Goal: Task Accomplishment & Management: Manage account settings

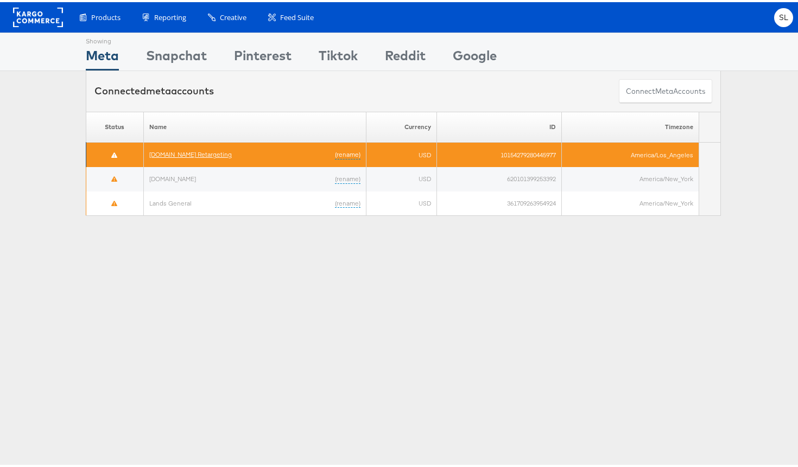
click at [213, 155] on link "[DOMAIN_NAME] Retargeting" at bounding box center [190, 152] width 82 height 8
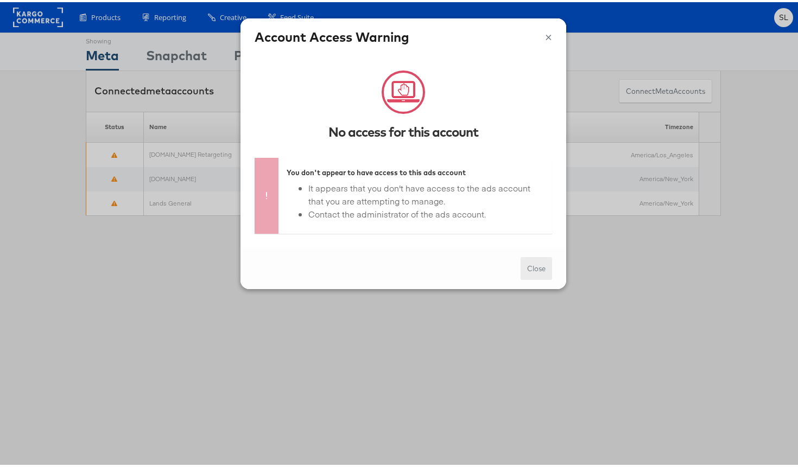
click at [531, 270] on button "Close" at bounding box center [535, 266] width 31 height 23
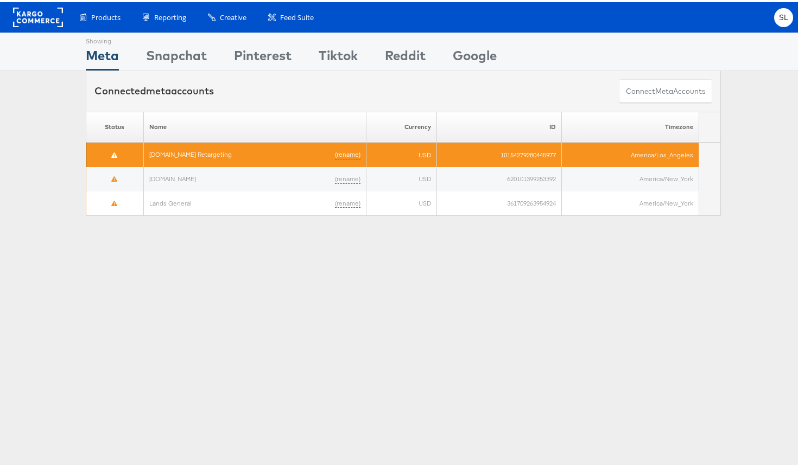
click at [631, 162] on td "America/Los_Angeles" at bounding box center [630, 153] width 138 height 24
click at [596, 161] on td "America/Los_Angeles" at bounding box center [630, 153] width 138 height 24
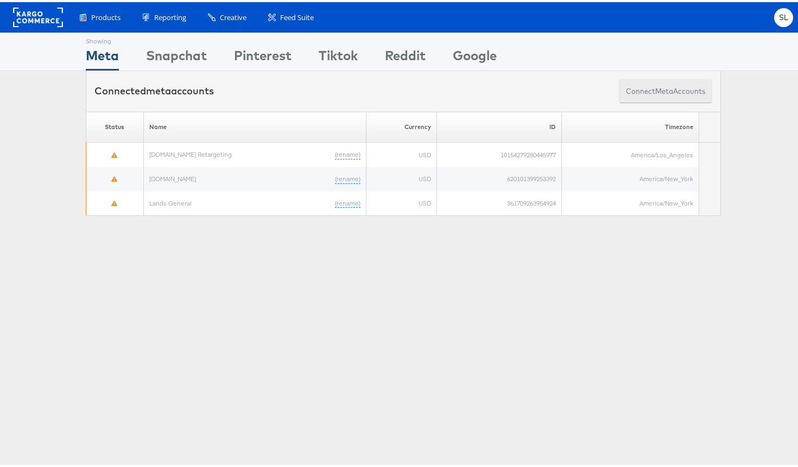
click at [659, 96] on button "Connect meta Accounts" at bounding box center [665, 89] width 93 height 24
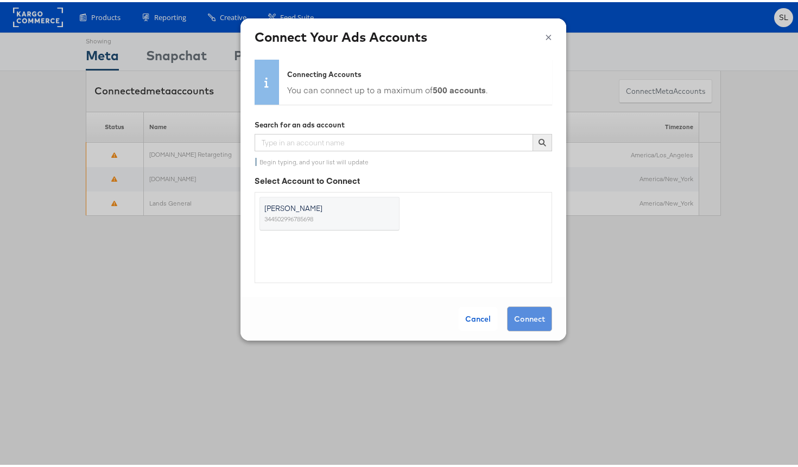
click at [332, 212] on label "Steve Lee 344502996785698" at bounding box center [329, 212] width 140 height 34
click at [0, 0] on input "Steve Lee 344502996785698" at bounding box center [0, 0] width 0 height 0
click at [526, 316] on button "Connect" at bounding box center [529, 316] width 45 height 25
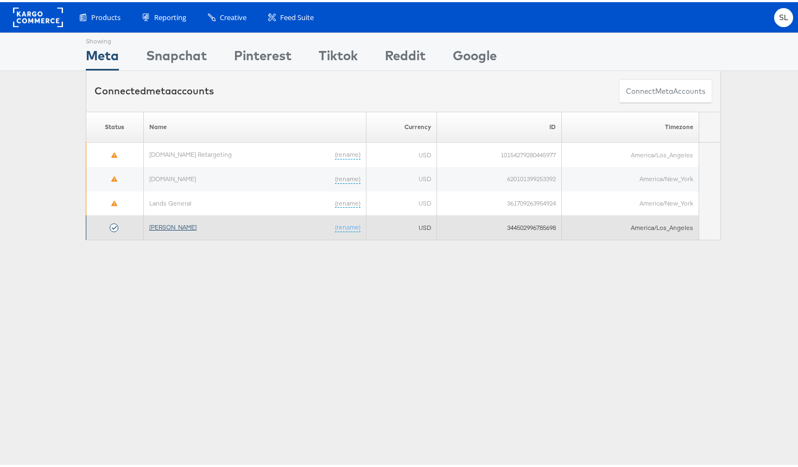
click at [163, 226] on link "[PERSON_NAME]" at bounding box center [172, 225] width 47 height 8
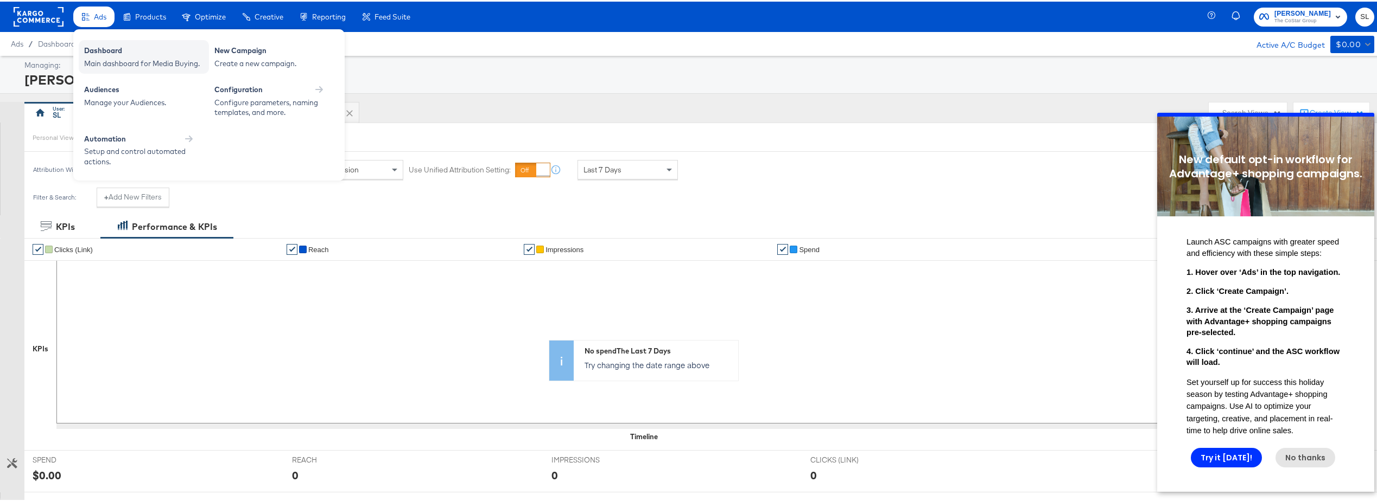
click at [104, 54] on div "Dashboard" at bounding box center [143, 50] width 119 height 13
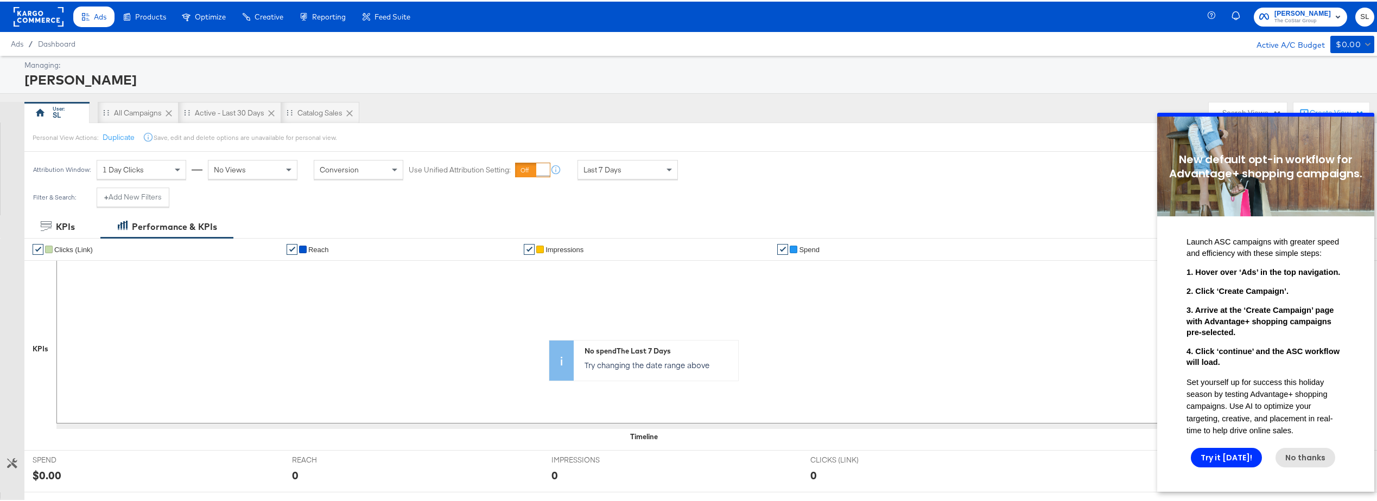
click at [805, 15] on span "[PERSON_NAME]" at bounding box center [1302, 12] width 56 height 11
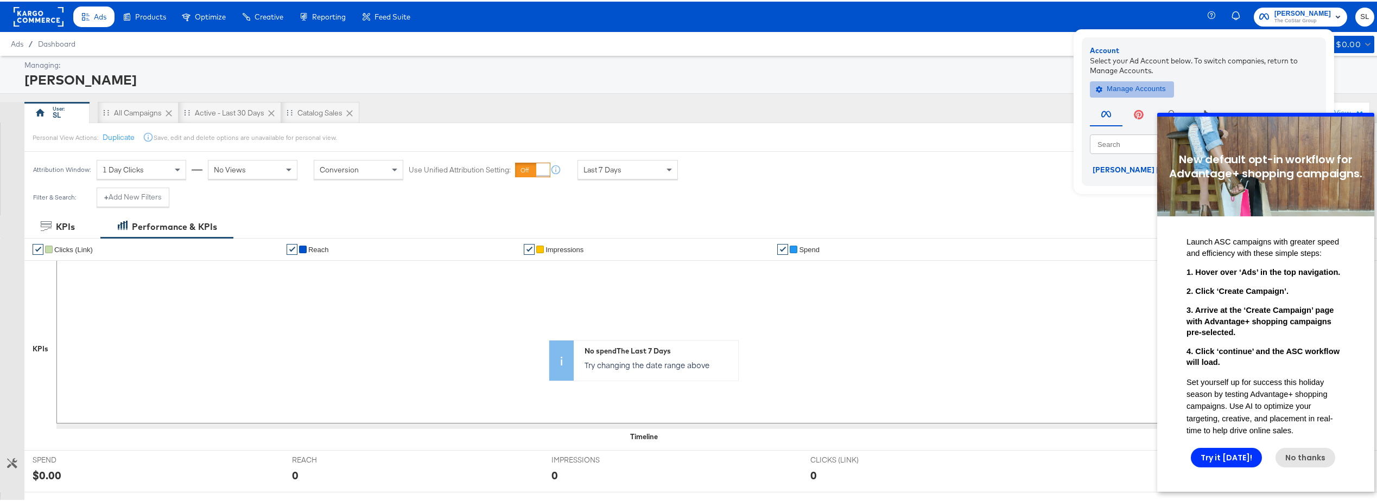
click at [805, 87] on span "Manage Accounts" at bounding box center [1132, 87] width 68 height 12
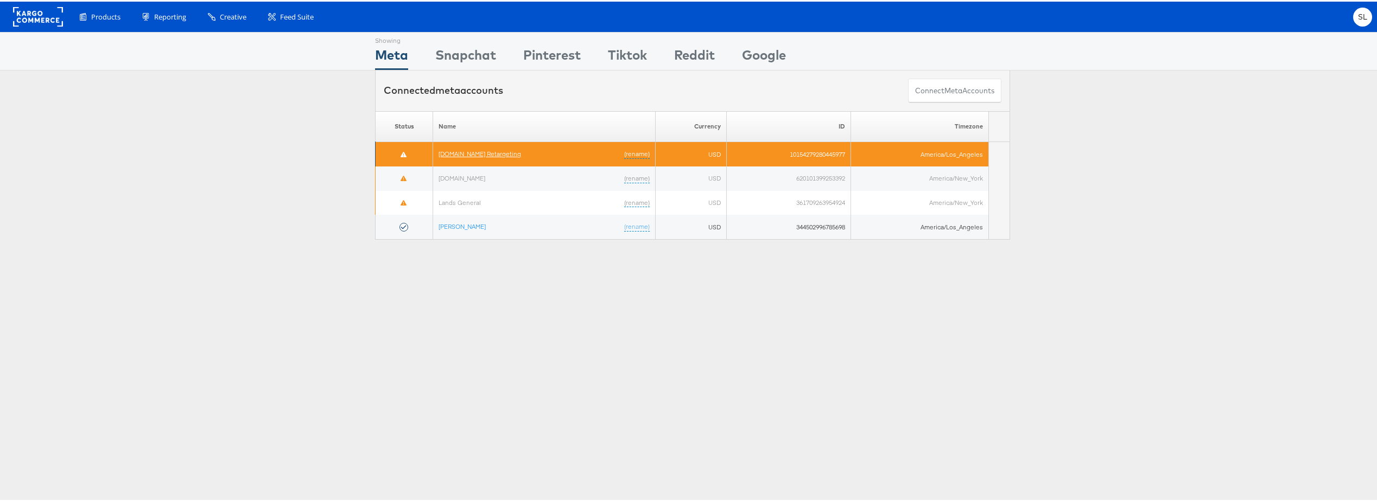
click at [460, 155] on link "Apartments.com Retargeting" at bounding box center [480, 152] width 82 height 8
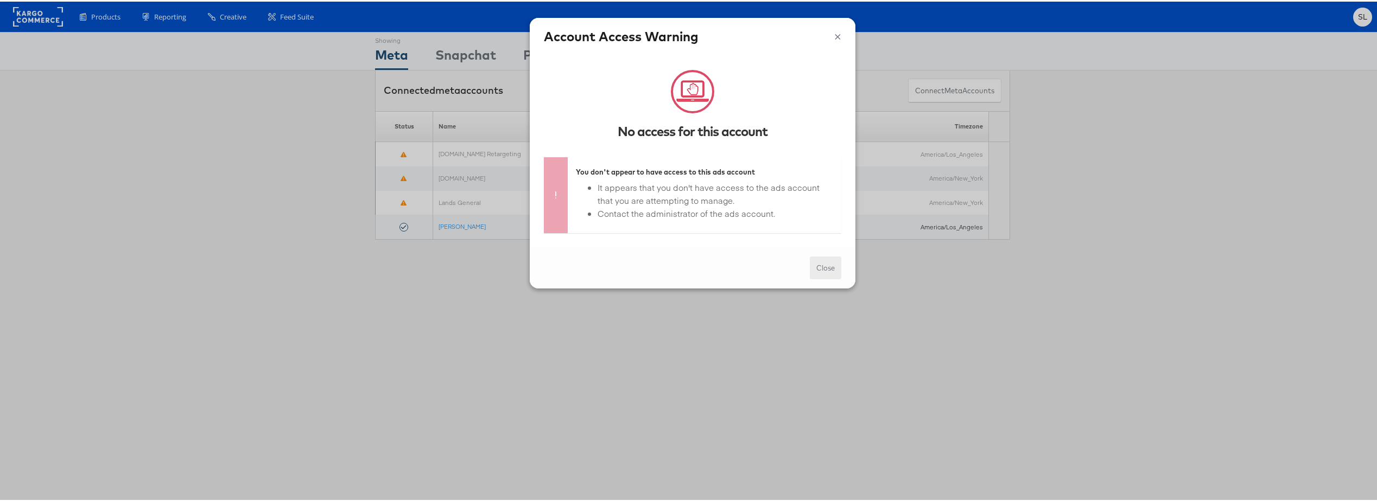
click at [824, 269] on button "Close" at bounding box center [825, 266] width 31 height 23
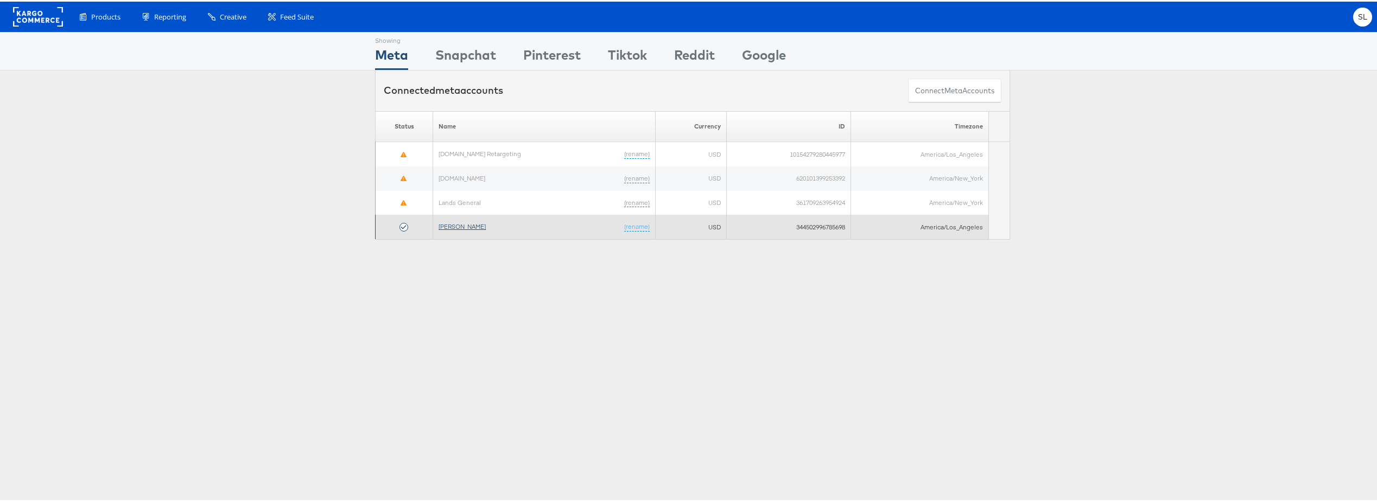
click at [444, 225] on link "[PERSON_NAME]" at bounding box center [462, 225] width 47 height 8
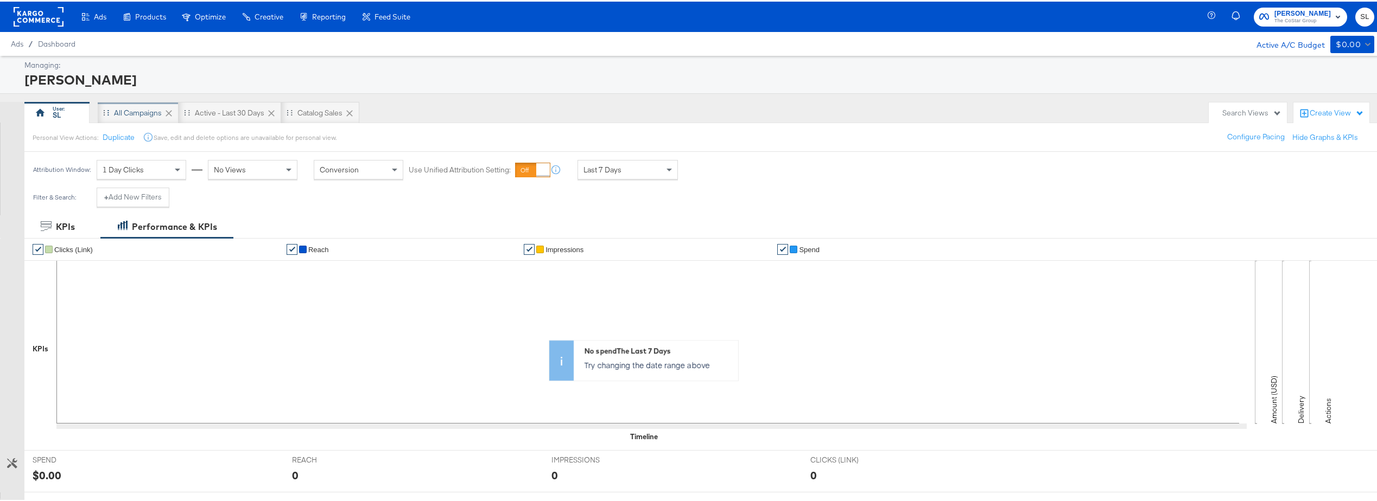
click at [141, 108] on div "All Campaigns" at bounding box center [138, 111] width 48 height 10
click at [1313, 18] on span "The CoStar Group" at bounding box center [1302, 19] width 56 height 9
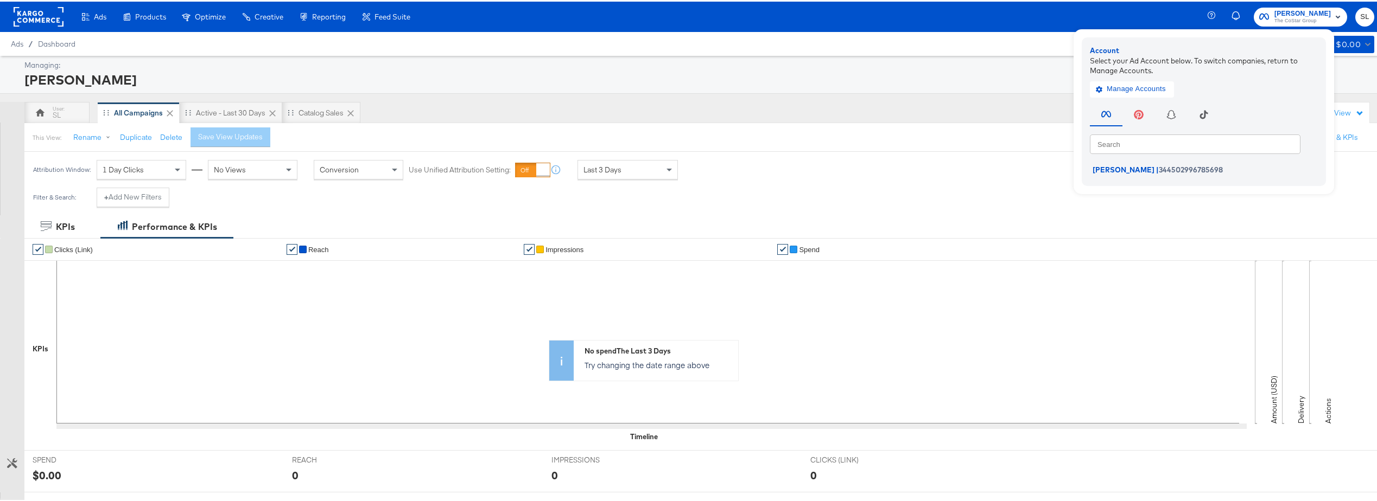
click at [1360, 16] on span "SL" at bounding box center [1365, 15] width 10 height 12
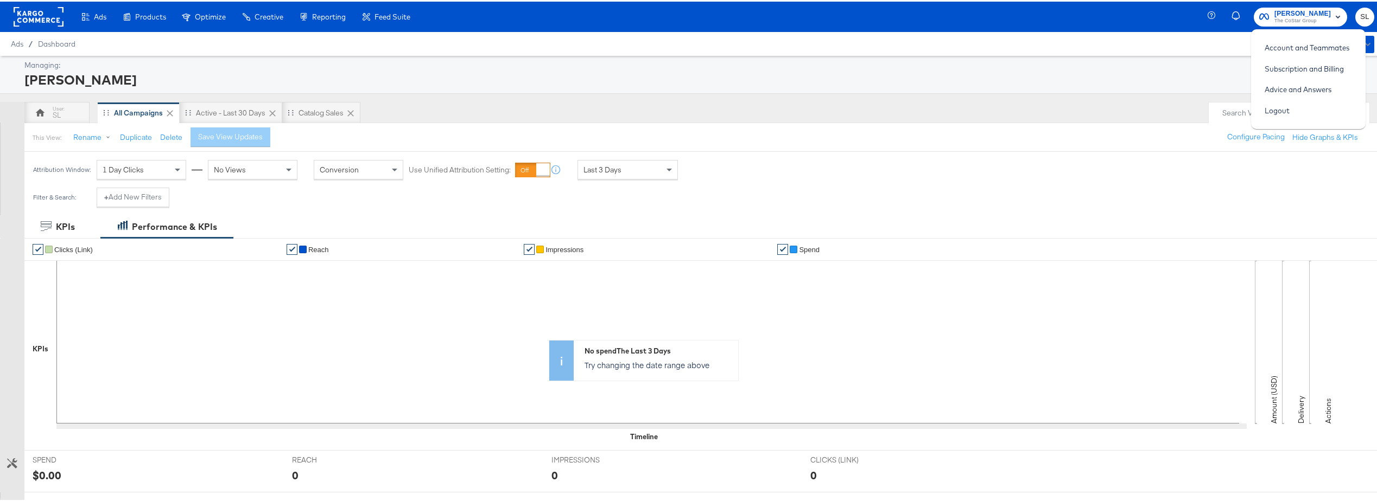
click at [975, 135] on div "This View: Rename Duplicate Delete Save View Updates Configure Pacing Hide Grap…" at bounding box center [704, 135] width 1361 height 29
click at [52, 112] on div "SL" at bounding box center [56, 111] width 65 height 22
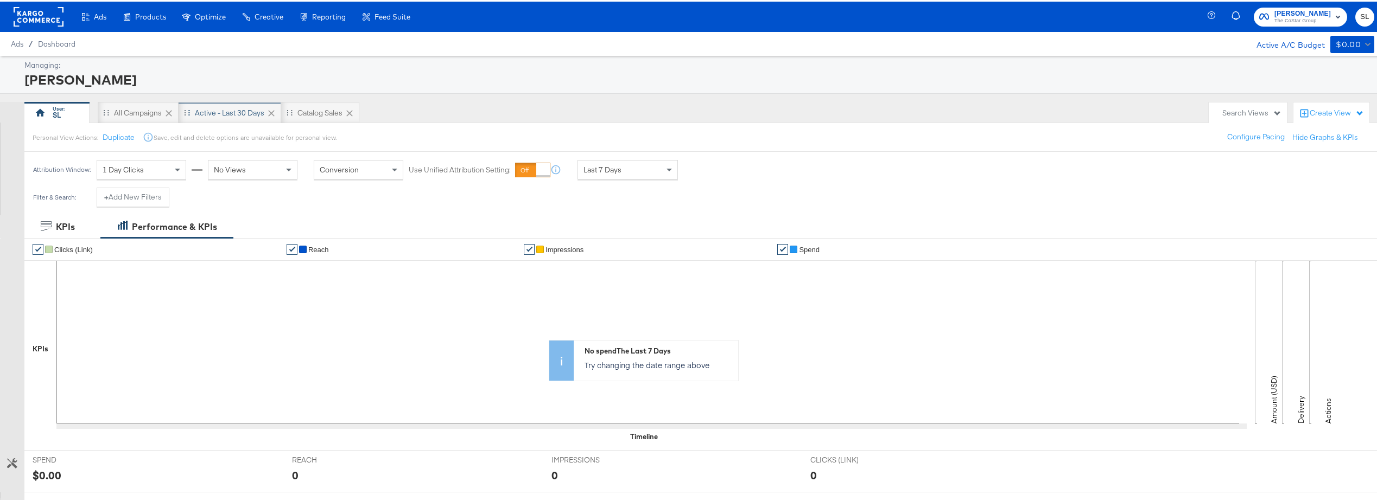
click at [239, 112] on div "Active - Last 30 Days" at bounding box center [229, 111] width 69 height 10
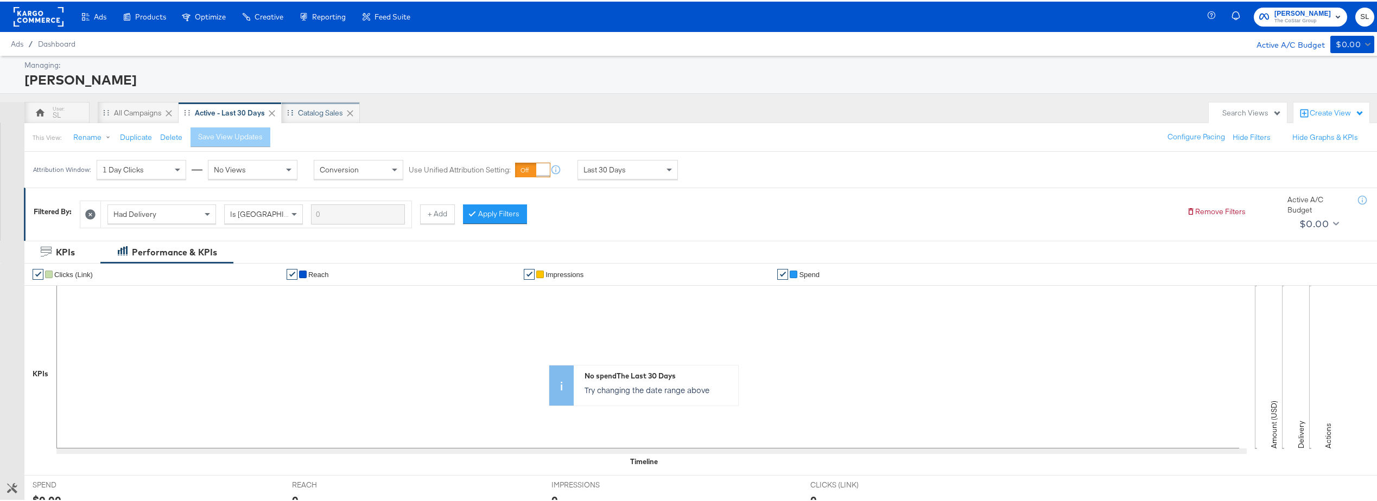
click at [330, 111] on div "Catalog Sales" at bounding box center [320, 111] width 45 height 10
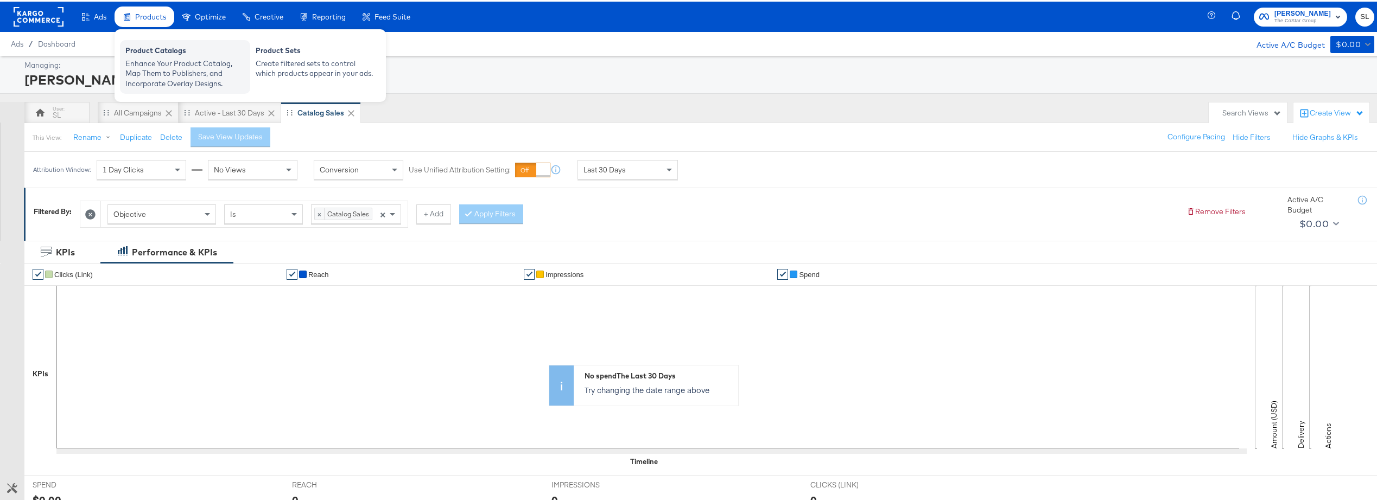
click at [153, 53] on div "Product Catalogs" at bounding box center [184, 50] width 119 height 13
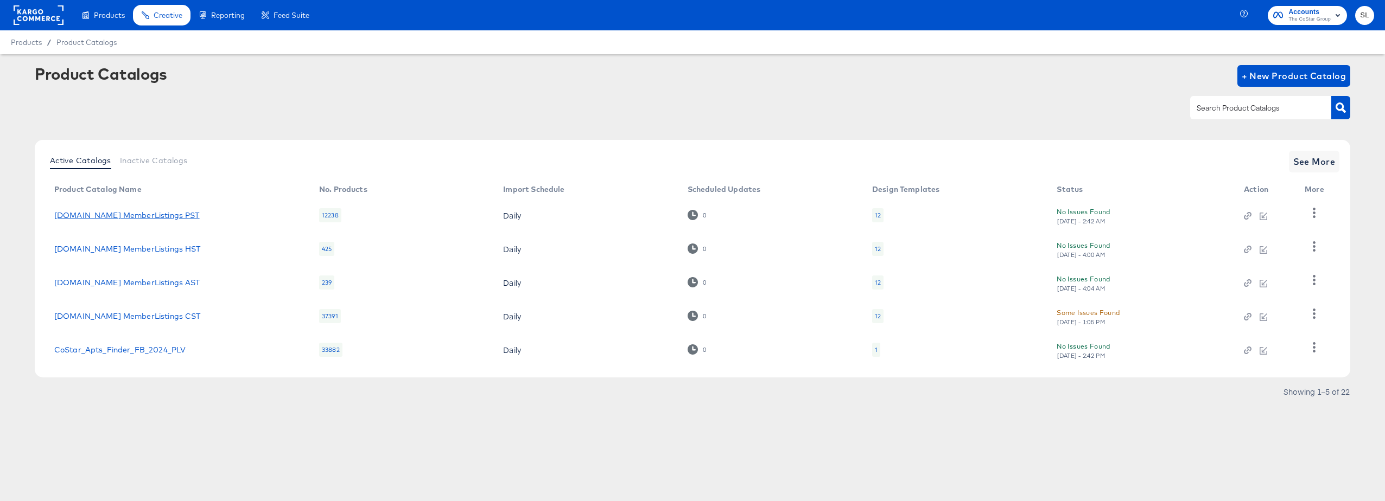
click at [121, 217] on link "Homes.com MemberListings PST" at bounding box center [126, 215] width 145 height 9
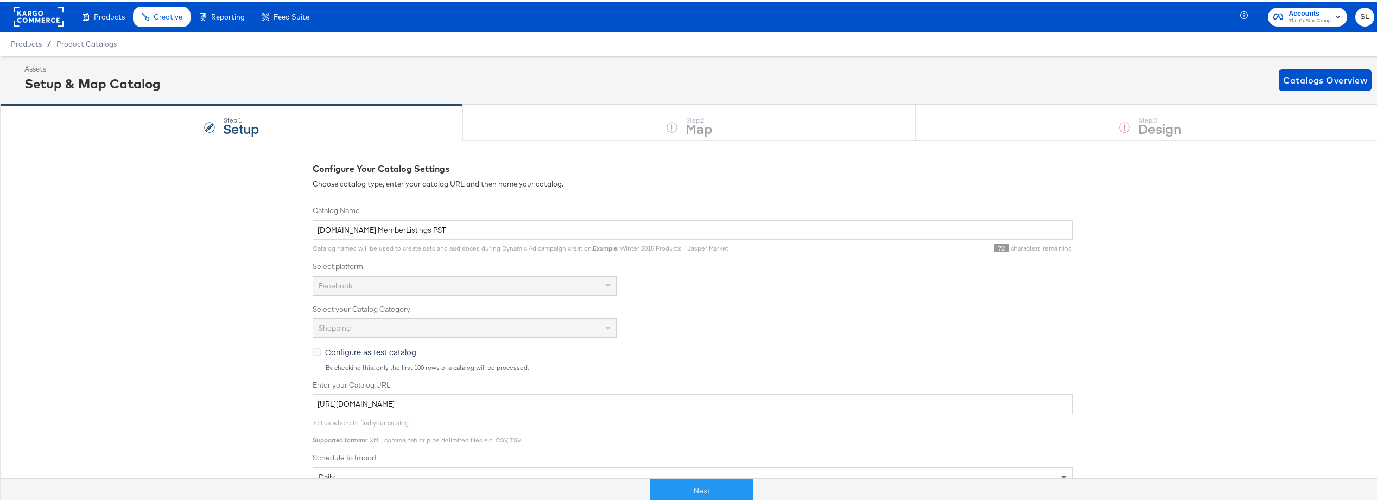
click at [696, 128] on div "Step: 1 Setup Step: 2 Map Step: 3 Design" at bounding box center [692, 121] width 1385 height 36
click at [1112, 115] on div "Step: 1 Setup Step: 2 Map Step: 3 Design" at bounding box center [692, 121] width 1385 height 36
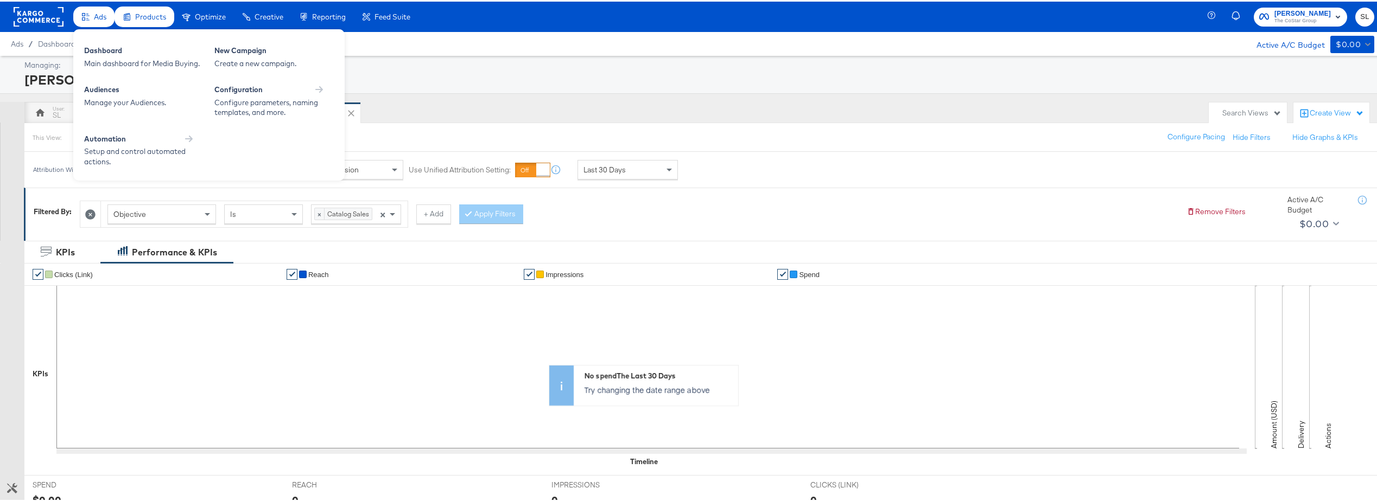
click at [93, 24] on div "Ads" at bounding box center [93, 15] width 41 height 21
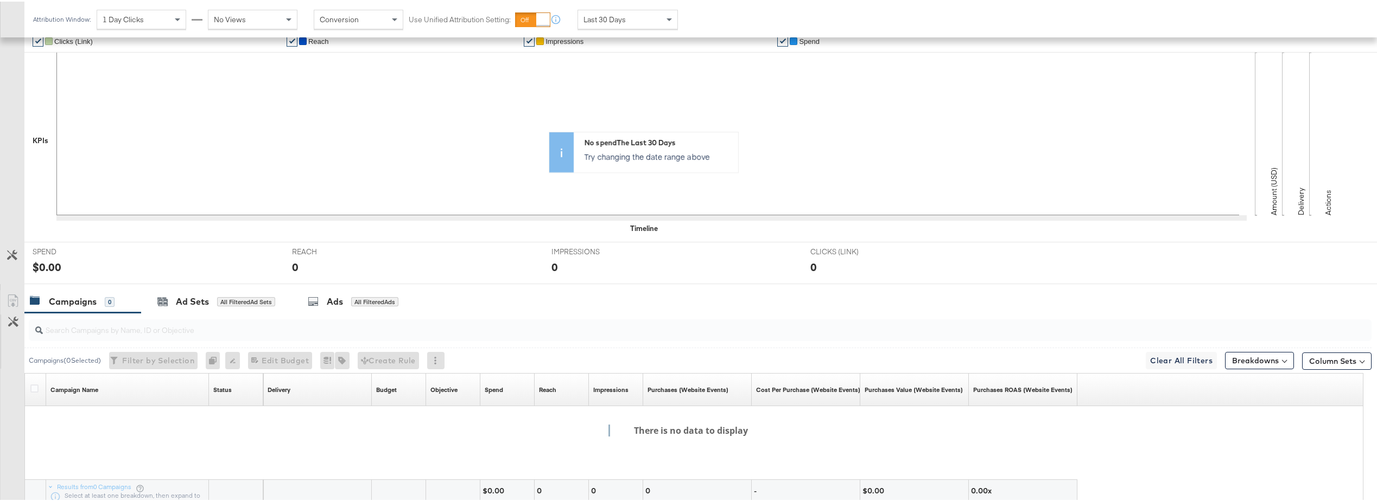
scroll to position [314, 0]
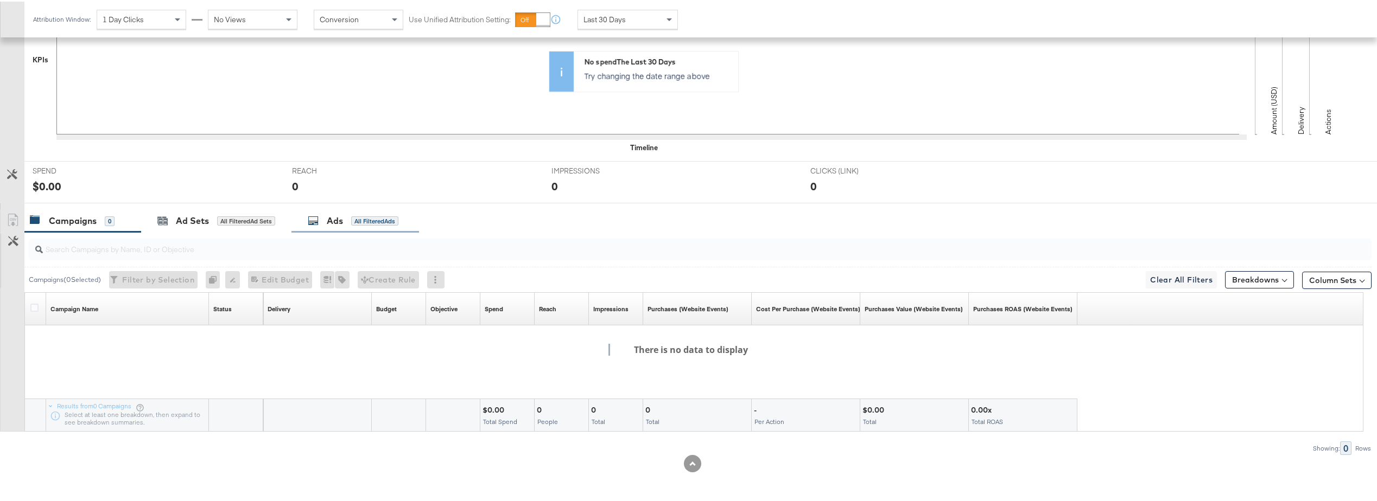
click at [363, 220] on div "All Filtered Ads" at bounding box center [374, 220] width 47 height 10
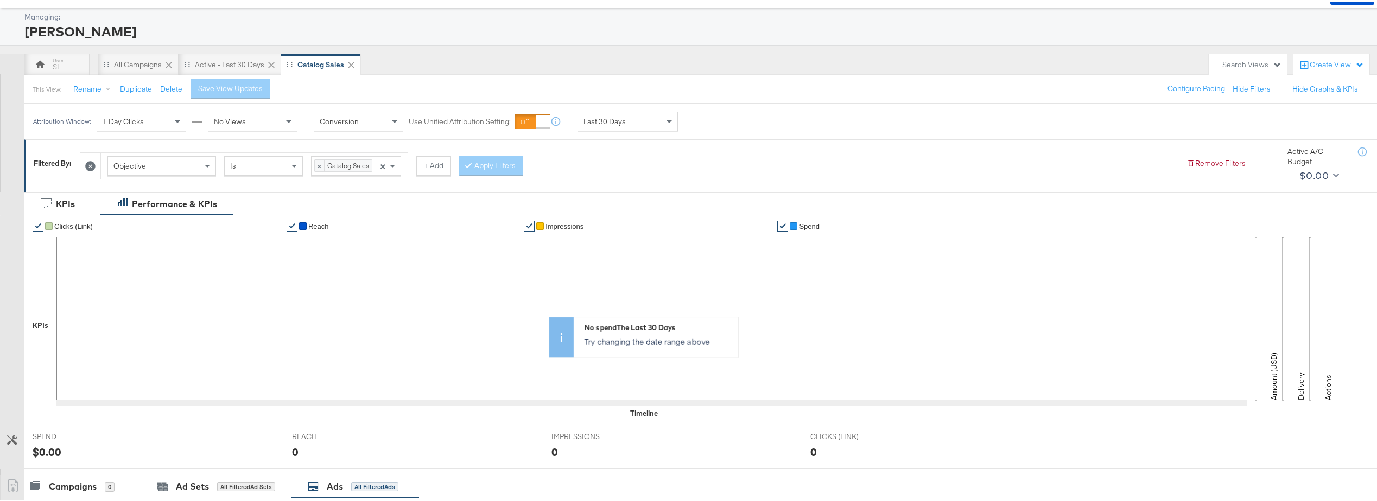
scroll to position [0, 0]
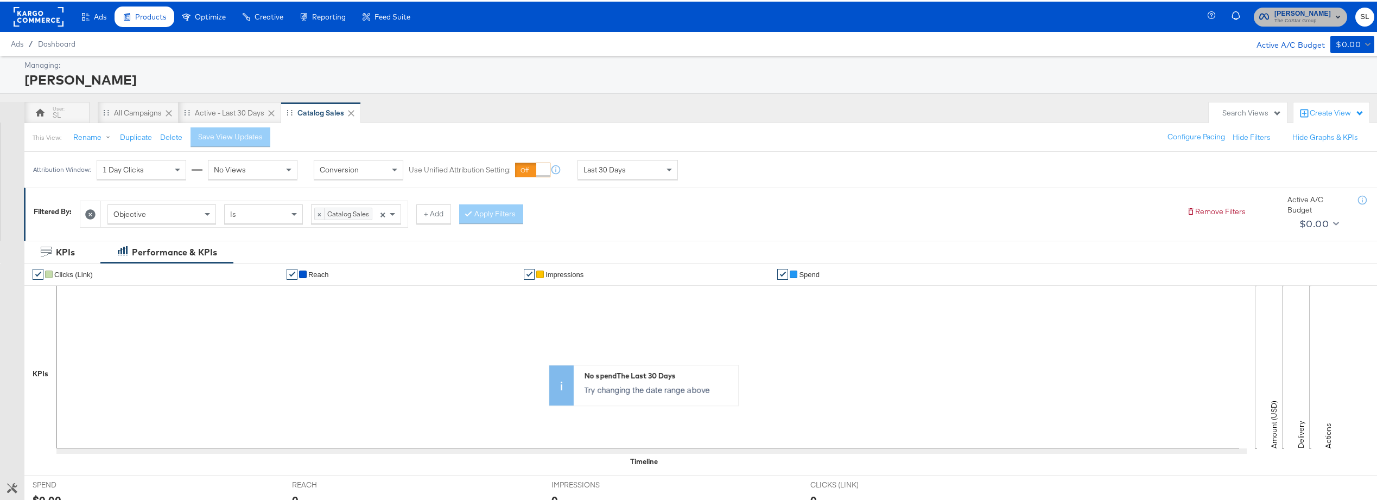
click at [1320, 14] on span "Steve Lee" at bounding box center [1302, 12] width 56 height 11
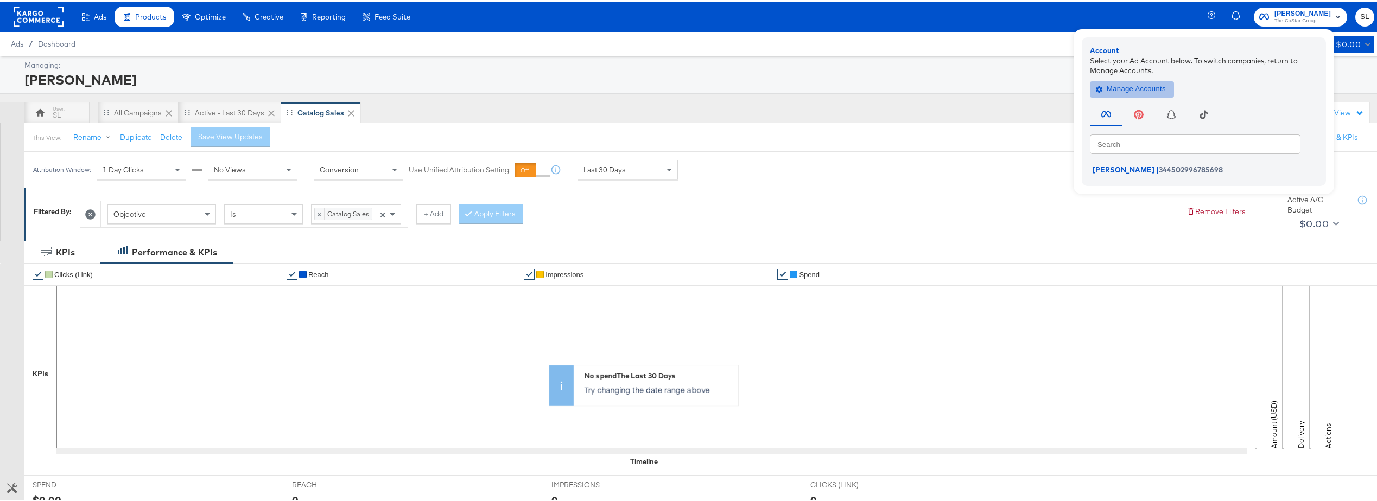
click at [1121, 92] on span "Manage Accounts" at bounding box center [1132, 87] width 68 height 12
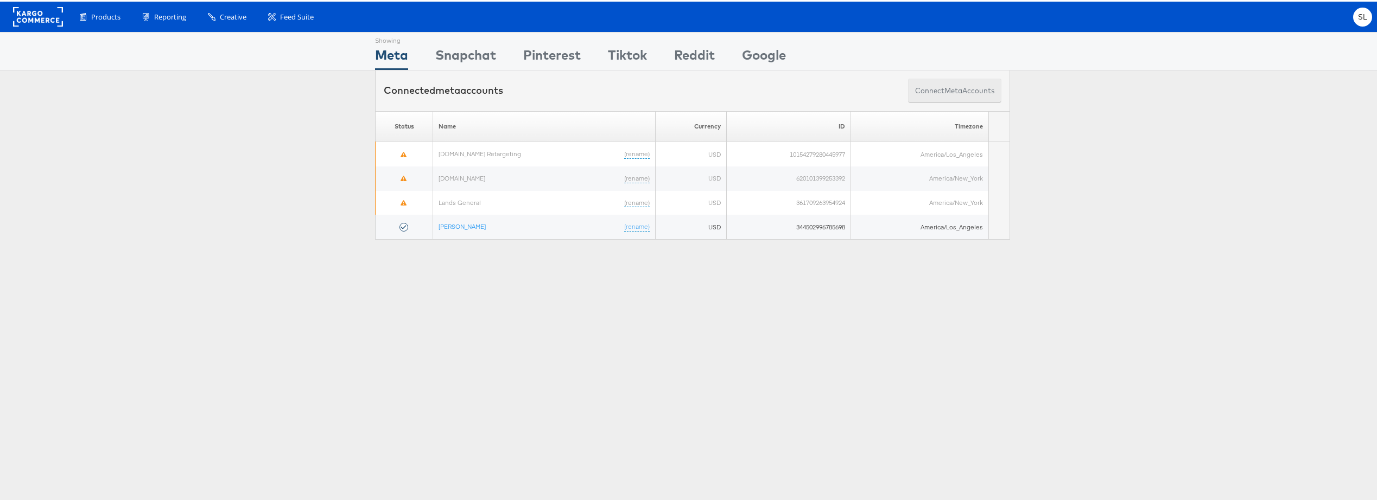
click at [945, 95] on button "Connect meta Accounts" at bounding box center [954, 89] width 93 height 24
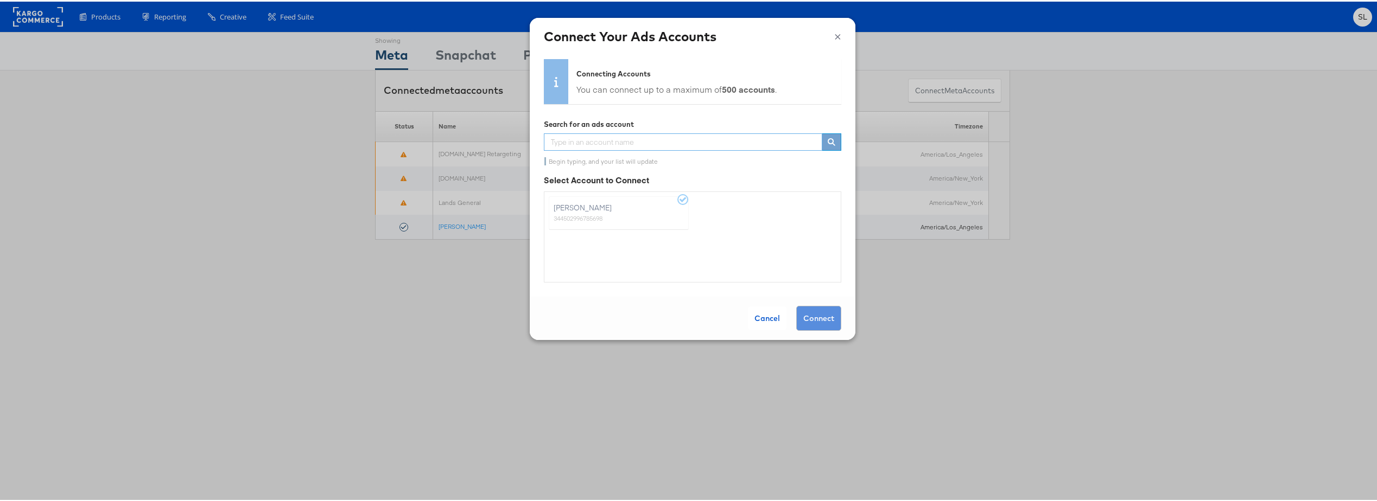
click at [637, 143] on input "text" at bounding box center [683, 140] width 278 height 17
click at [637, 86] on div "You can connect up to a maximum of 500 accounts ." at bounding box center [676, 87] width 200 height 13
click at [674, 195] on label "Steve Lee 344502996785698" at bounding box center [619, 212] width 140 height 34
click at [674, 202] on label "Steve Lee 344502996785698" at bounding box center [619, 212] width 140 height 34
click at [750, 315] on div "Cancel" at bounding box center [767, 317] width 39 height 24
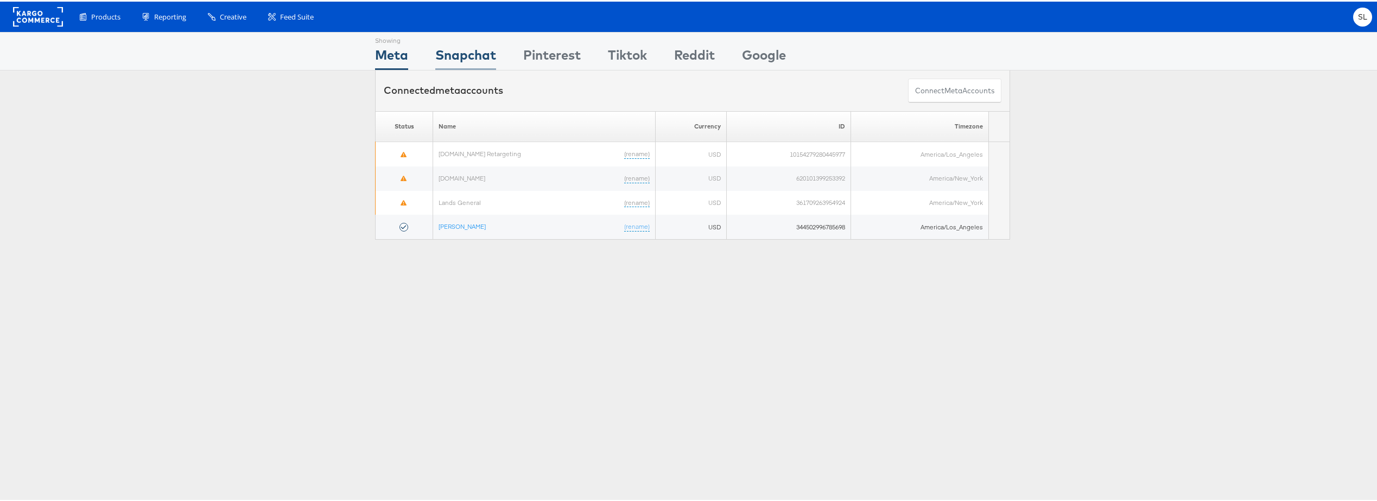
click at [458, 50] on div "Snapchat" at bounding box center [465, 56] width 61 height 24
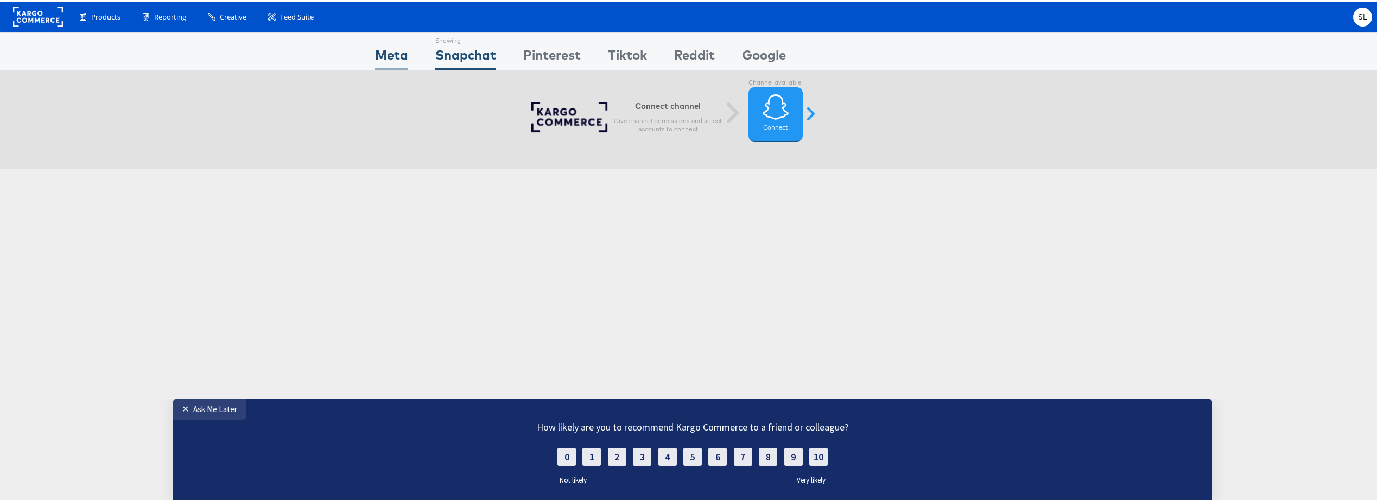
click at [393, 55] on div "Meta" at bounding box center [391, 56] width 33 height 24
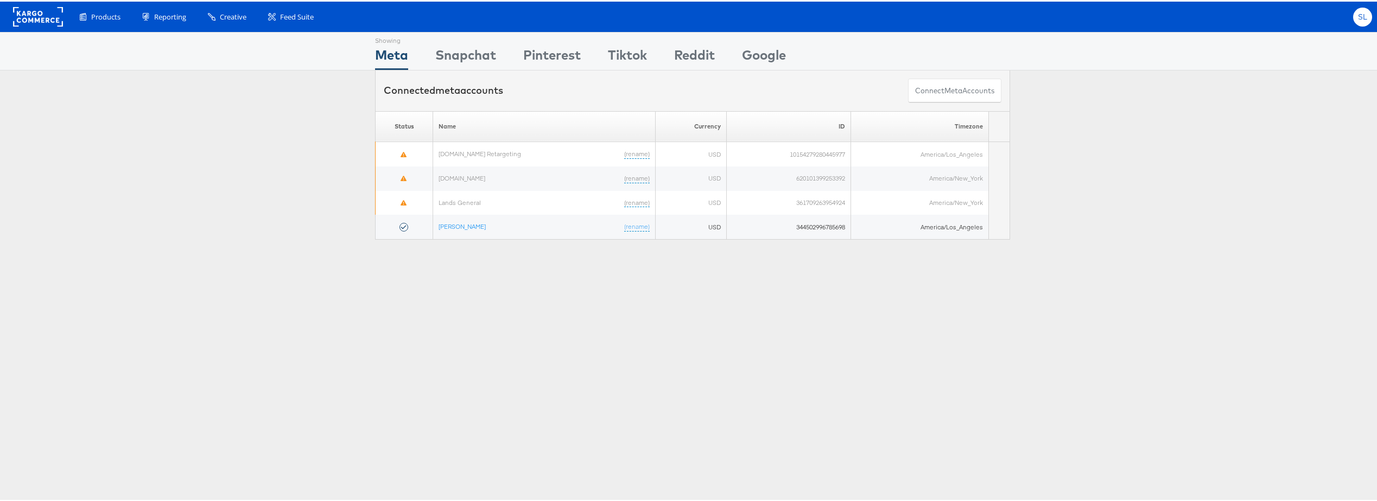
click at [1359, 18] on span "SL" at bounding box center [1363, 15] width 10 height 7
click at [1315, 65] on link "Subscription and Billing" at bounding box center [1317, 61] width 93 height 11
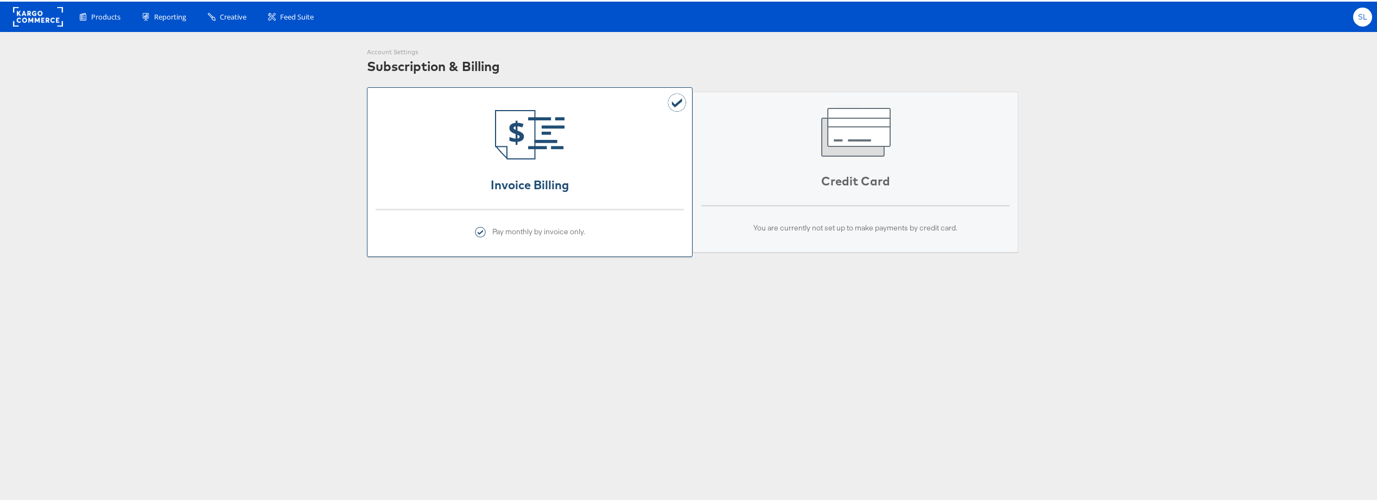
click at [1362, 19] on div "SL" at bounding box center [1362, 15] width 19 height 19
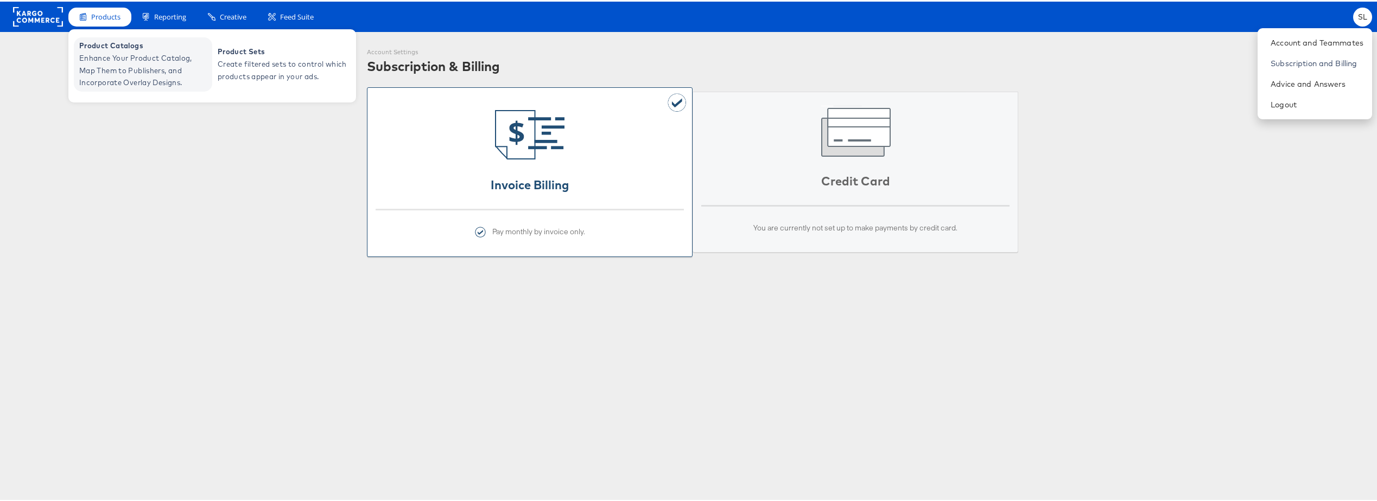
click at [139, 65] on span "Enhance Your Product Catalog, Map Them to Publishers, and Incorporate Overlay D…" at bounding box center [144, 68] width 130 height 37
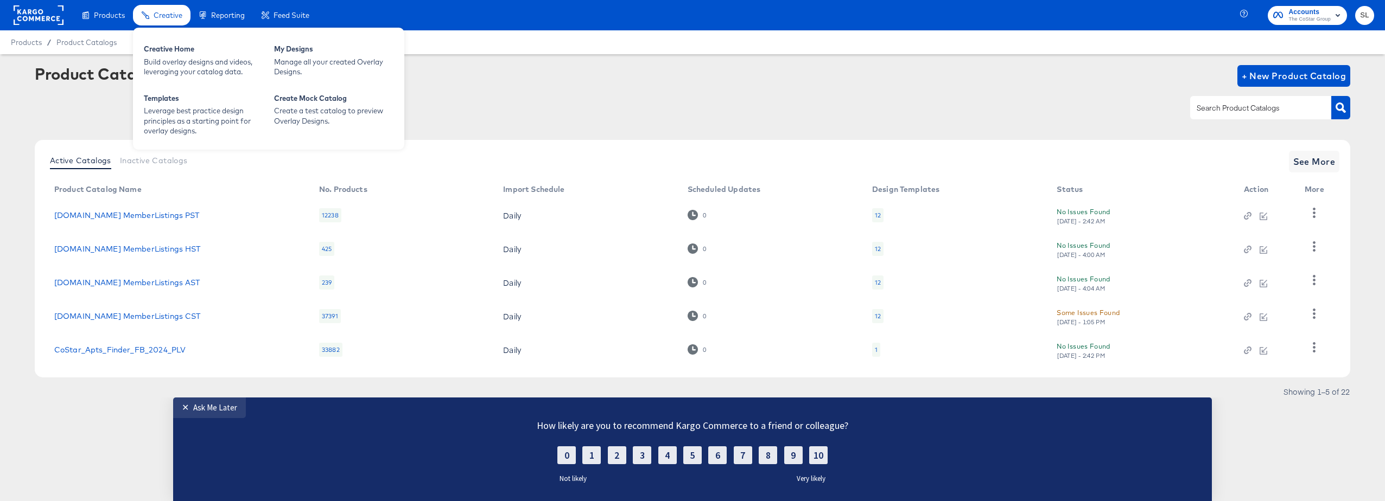
click at [164, 17] on span "Creative" at bounding box center [168, 15] width 29 height 9
click at [164, 18] on span "Creative" at bounding box center [168, 15] width 29 height 9
click at [174, 60] on div "Build overlay designs and videos, leveraging your catalog data." at bounding box center [203, 67] width 119 height 20
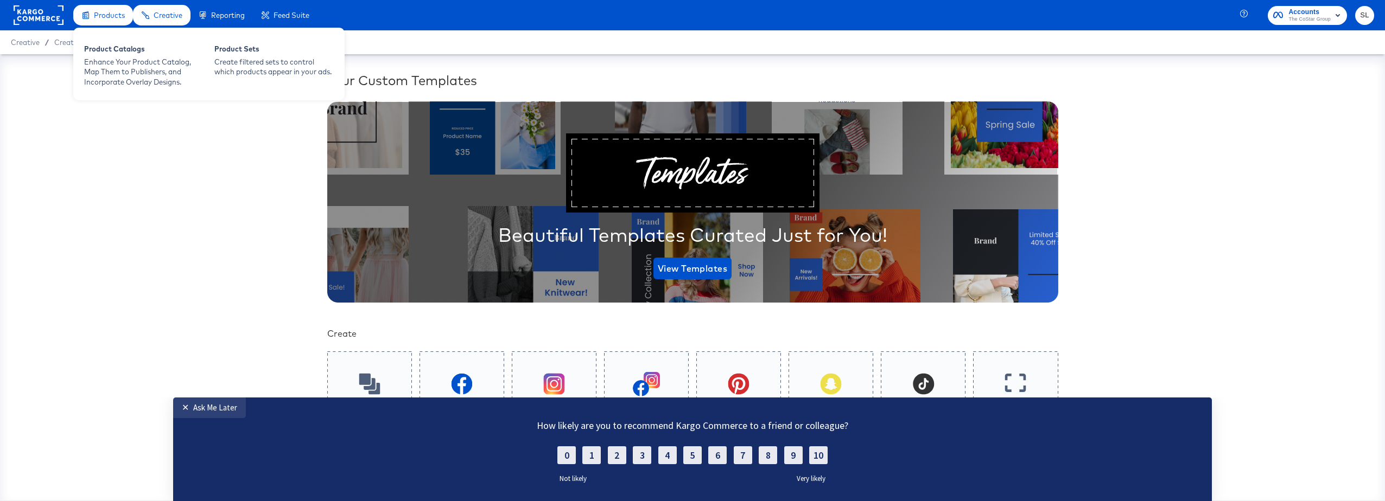
click at [103, 20] on div "Products" at bounding box center [109, 15] width 31 height 10
click at [115, 63] on div "Enhance Your Product Catalog, Map Them to Publishers, and Incorporate Overlay D…" at bounding box center [143, 72] width 119 height 30
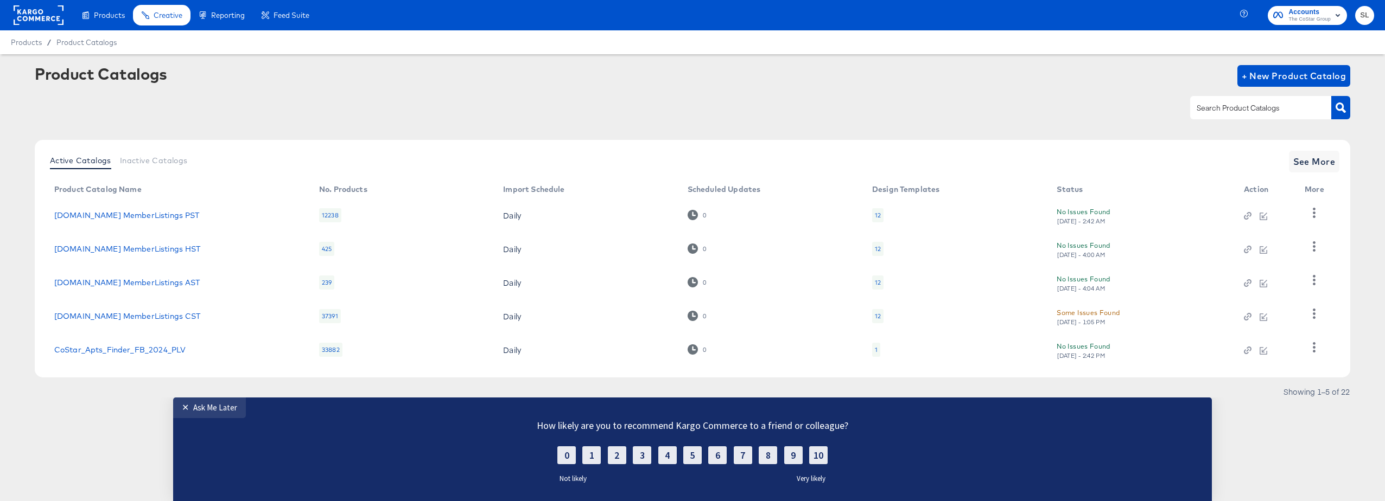
click at [0, 0] on div "Enhance Your Product Catalog, Map Them to Publishers, and Incorporate Overlay D…" at bounding box center [0, 0] width 0 height 0
click at [1328, 16] on span "The CoStar Group" at bounding box center [1309, 19] width 42 height 9
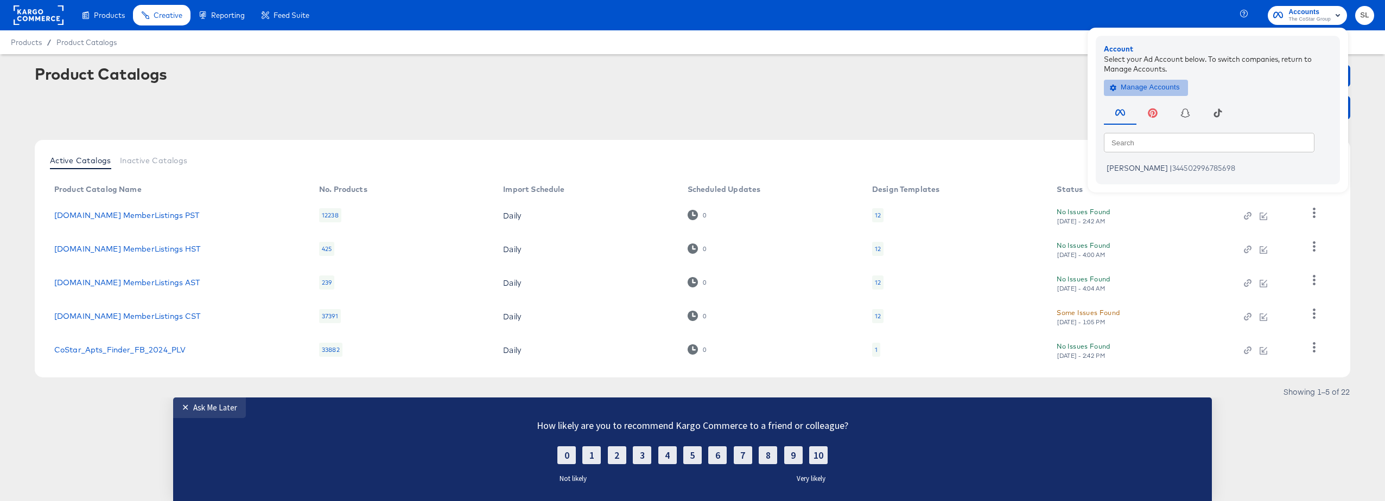
click at [1159, 87] on span "Manage Accounts" at bounding box center [1146, 87] width 68 height 12
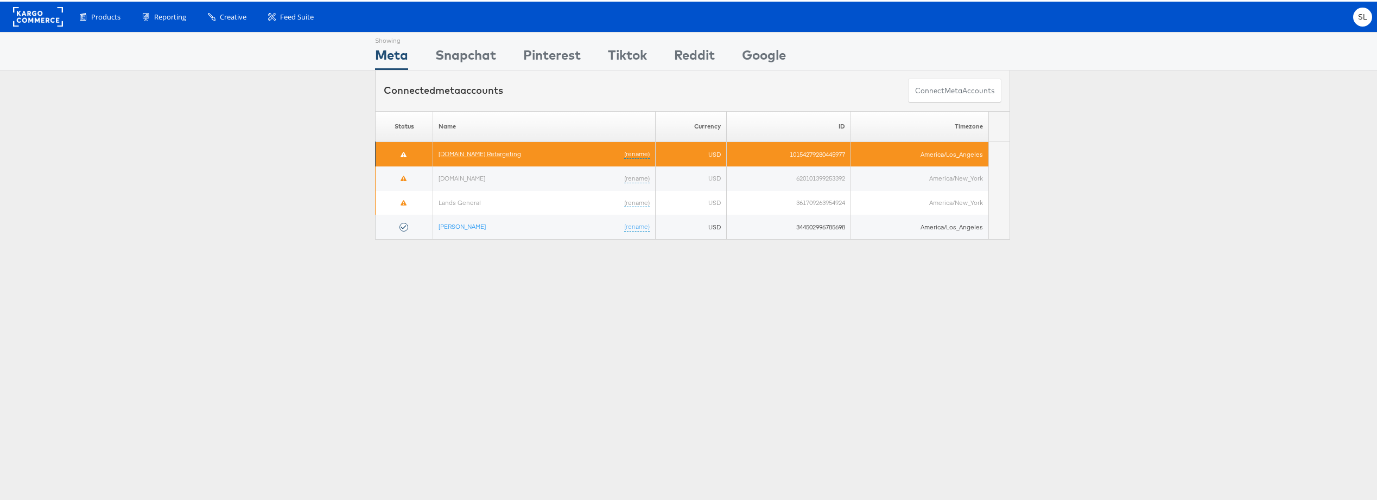
click at [470, 154] on link "[DOMAIN_NAME] Retargeting" at bounding box center [480, 152] width 82 height 8
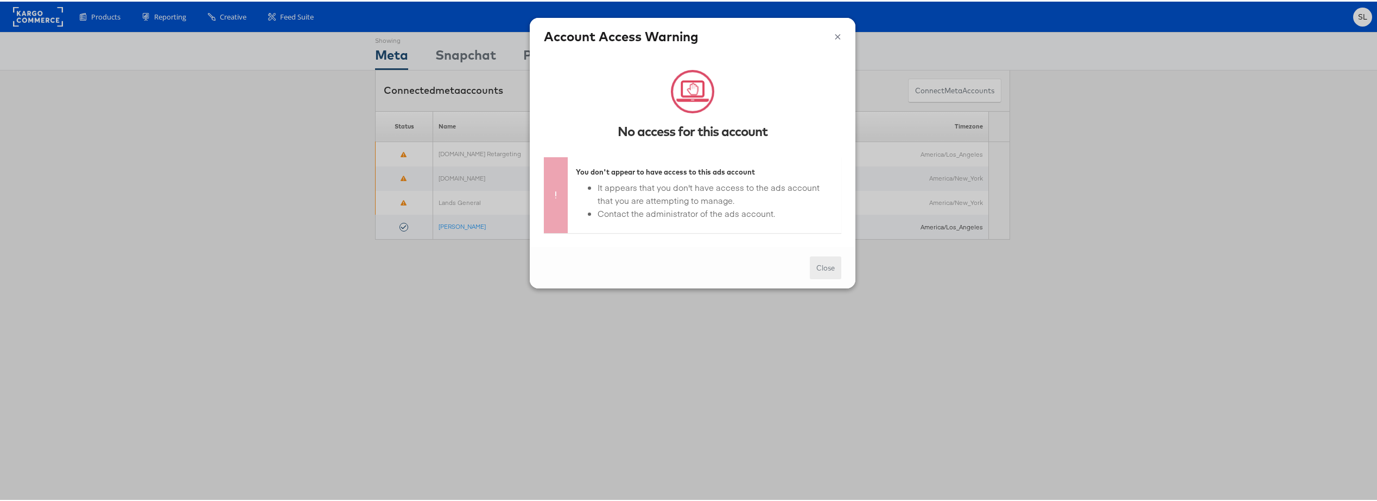
click at [816, 266] on button "Close" at bounding box center [825, 266] width 31 height 23
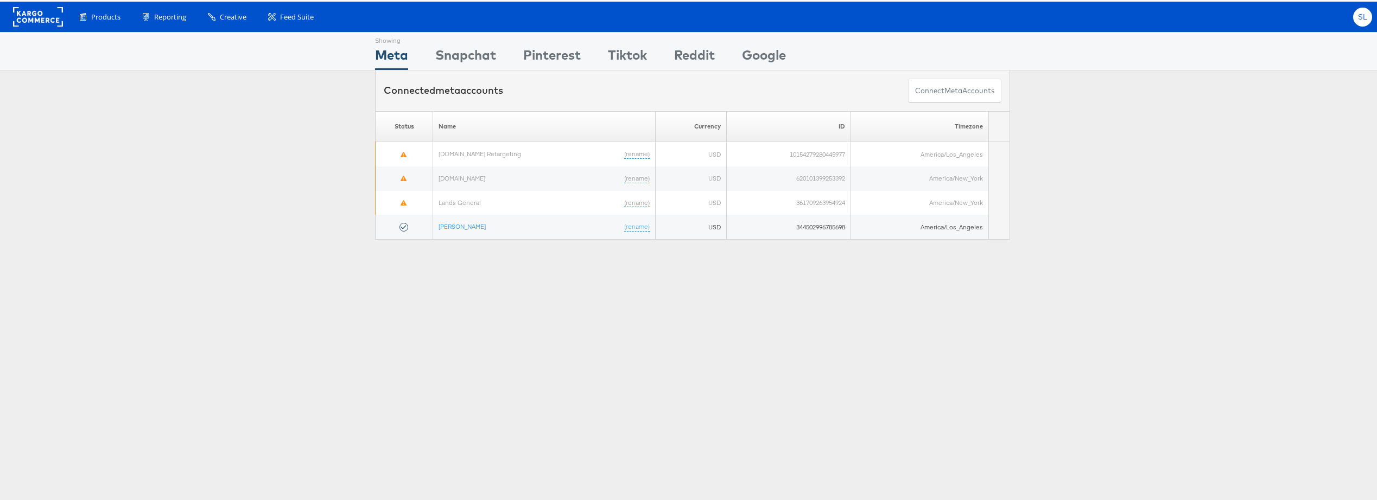
click at [1358, 18] on span "SL" at bounding box center [1363, 15] width 10 height 7
click at [1282, 41] on link "Account and Teammates" at bounding box center [1317, 41] width 93 height 11
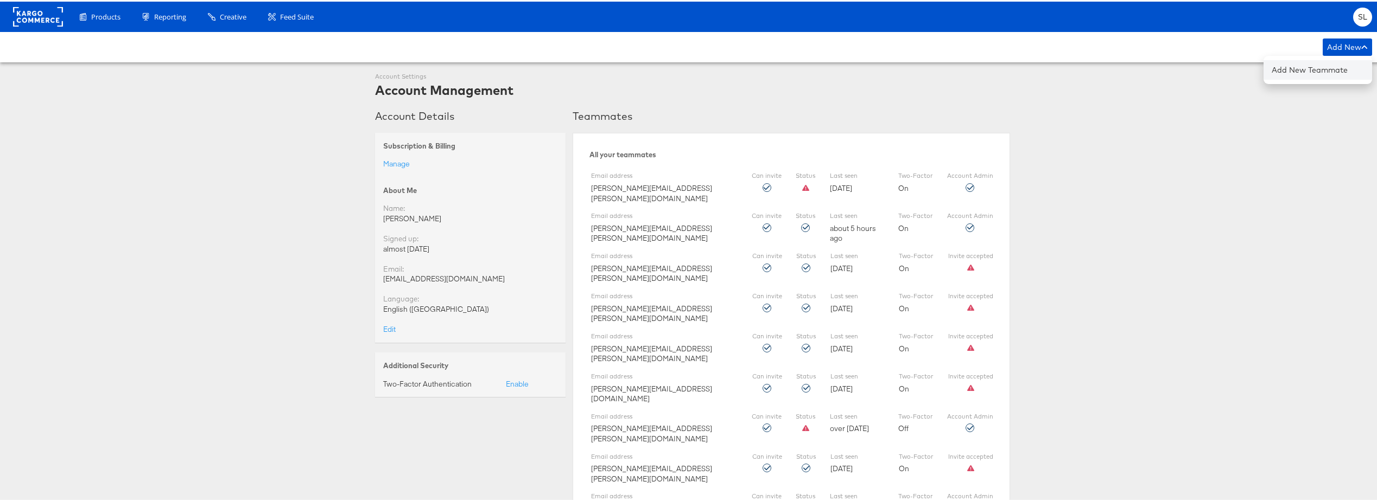
click at [1316, 71] on button "Add New Teammate" at bounding box center [1317, 69] width 109 height 20
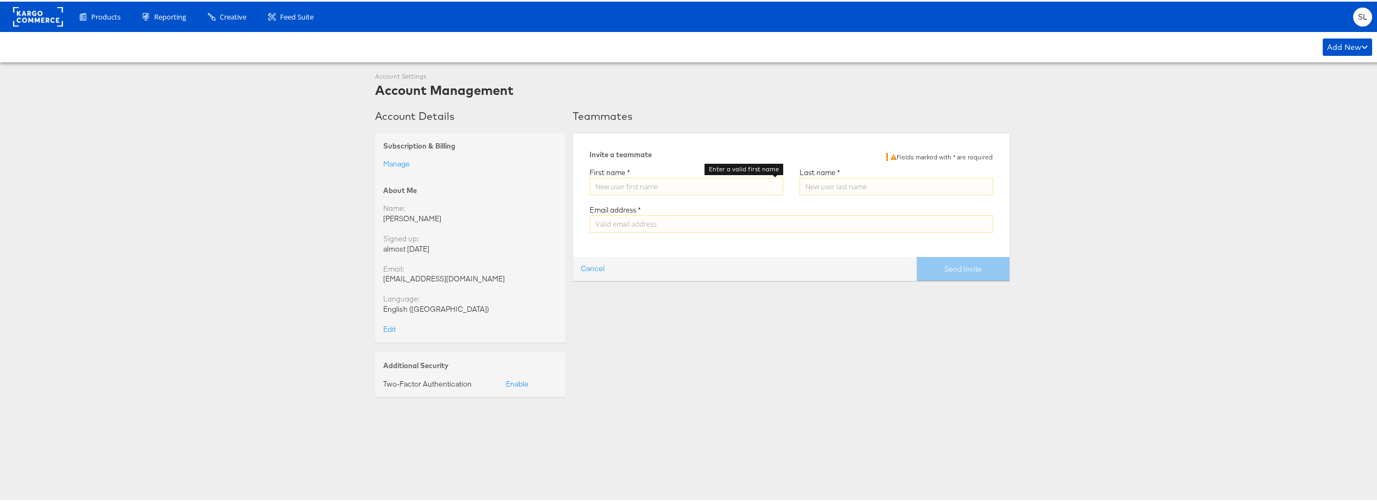
click at [672, 182] on input "Enter a valid first name" at bounding box center [686, 184] width 194 height 17
type input "Steve"
type input "Lee"
type input "[EMAIL_ADDRESS][DOMAIN_NAME]"
click at [961, 270] on button "Send Invite" at bounding box center [963, 268] width 93 height 24
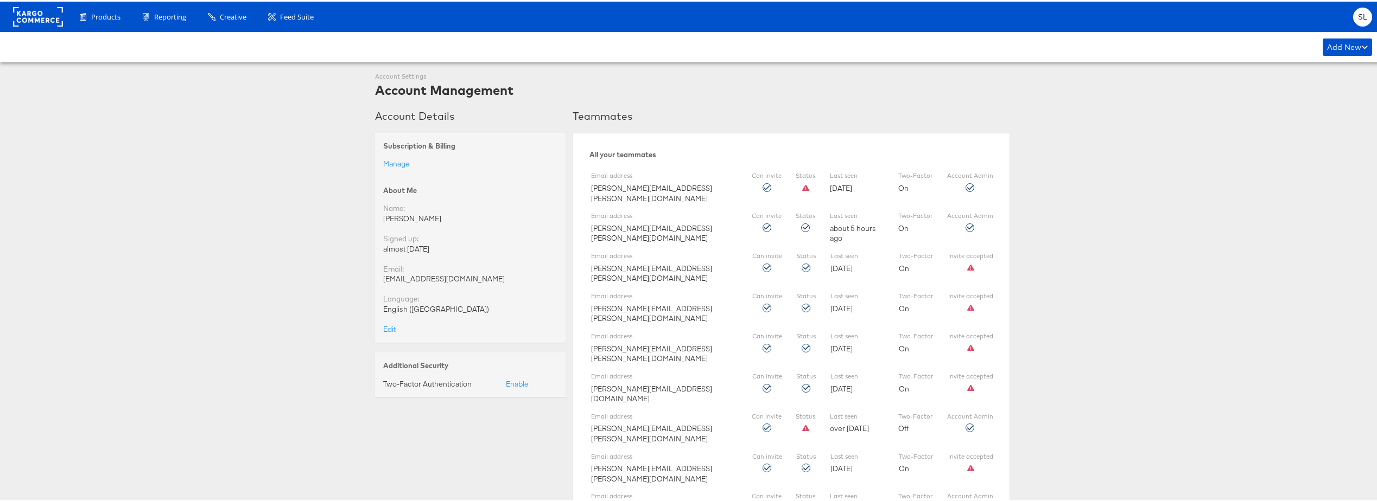
scroll to position [3162, 0]
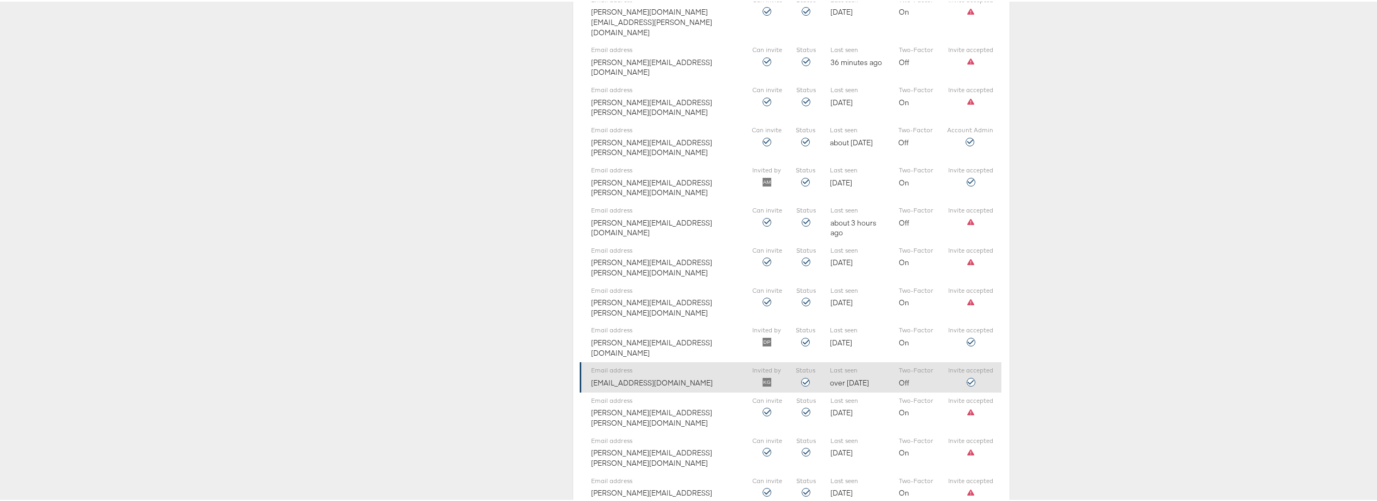
click at [967, 377] on icon at bounding box center [971, 381] width 9 height 9
click at [618, 365] on div "Email address stevelee990@gmail.com" at bounding box center [664, 375] width 147 height 21
click at [608, 365] on div "Email address stevelee990@gmail.com" at bounding box center [664, 375] width 147 height 21
click at [620, 365] on div "Email address stevelee990@gmail.com" at bounding box center [664, 375] width 147 height 21
click at [806, 377] on icon at bounding box center [805, 381] width 9 height 9
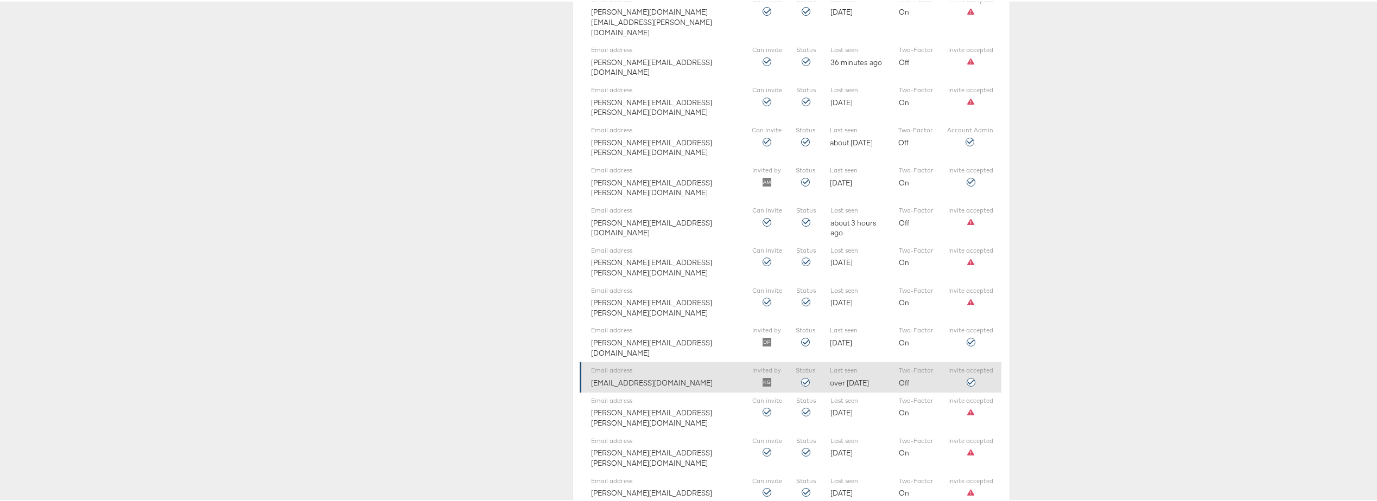
click at [898, 361] on div "Email address stevelee990@gmail.com Invited by Status Last seen over 1 year ago…" at bounding box center [791, 376] width 422 height 30
click at [924, 361] on div "Email address stevelee990@gmail.com Invited by Status Last seen over 1 year ago…" at bounding box center [791, 376] width 422 height 30
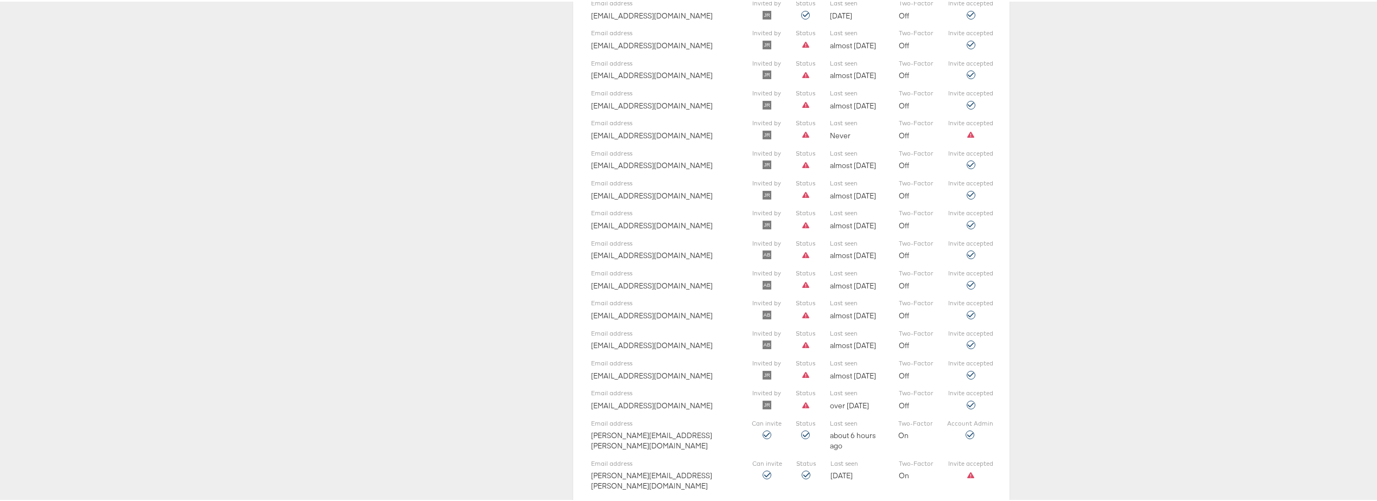
scroll to position [0, 0]
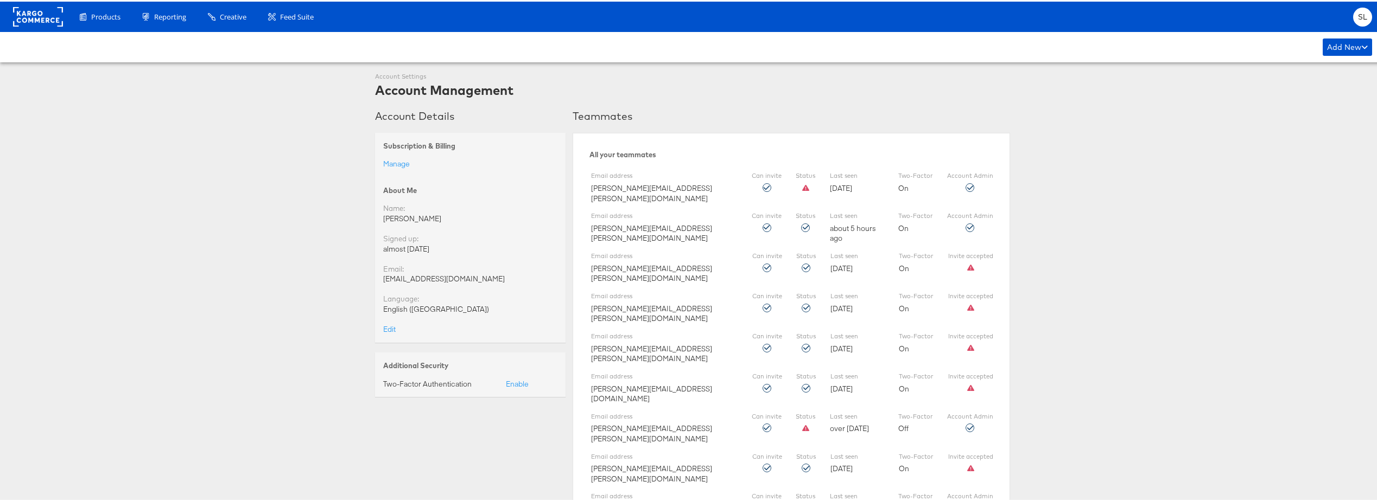
drag, startPoint x: 1302, startPoint y: 105, endPoint x: 1313, endPoint y: 97, distance: 14.3
click at [1336, 45] on div "Add New" at bounding box center [1347, 45] width 49 height 17
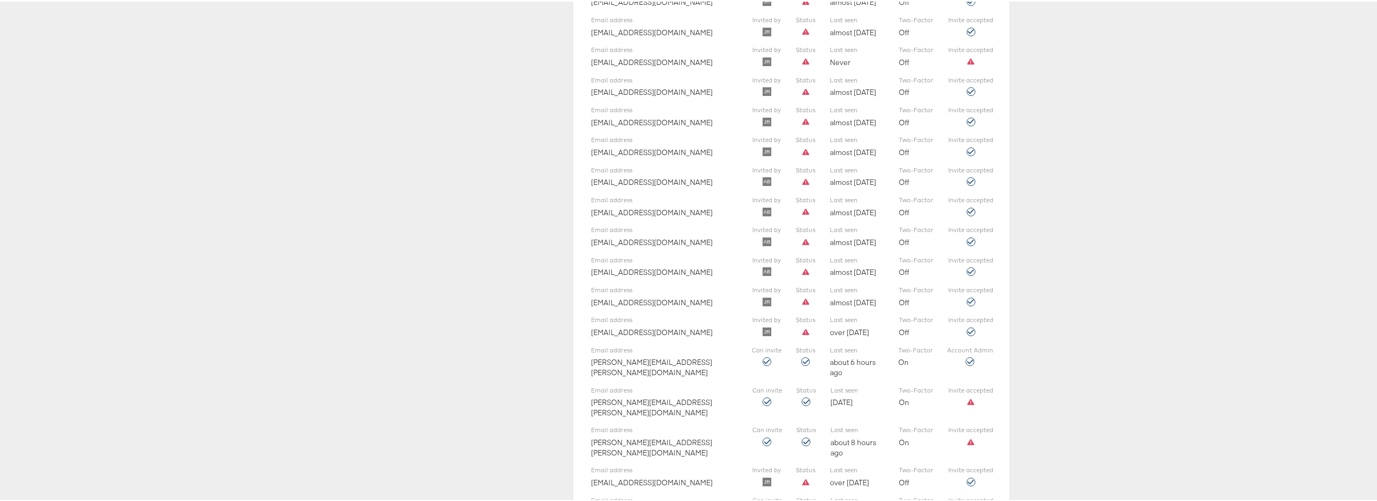
scroll to position [3162, 0]
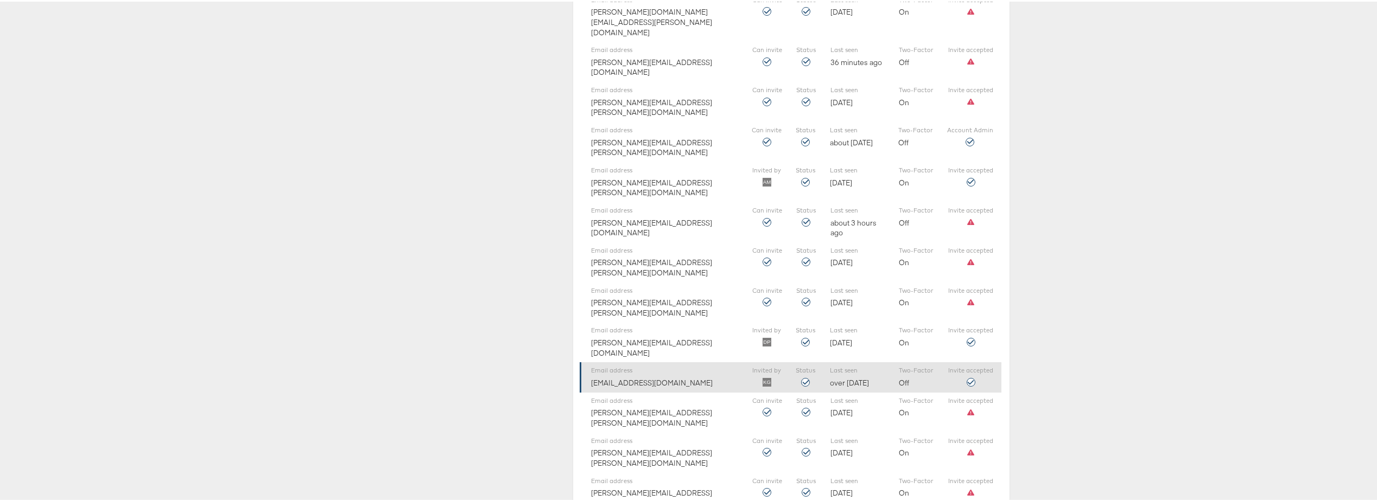
click at [971, 377] on icon at bounding box center [971, 381] width 9 height 9
click at [971, 365] on div "Invite accepted" at bounding box center [970, 375] width 45 height 20
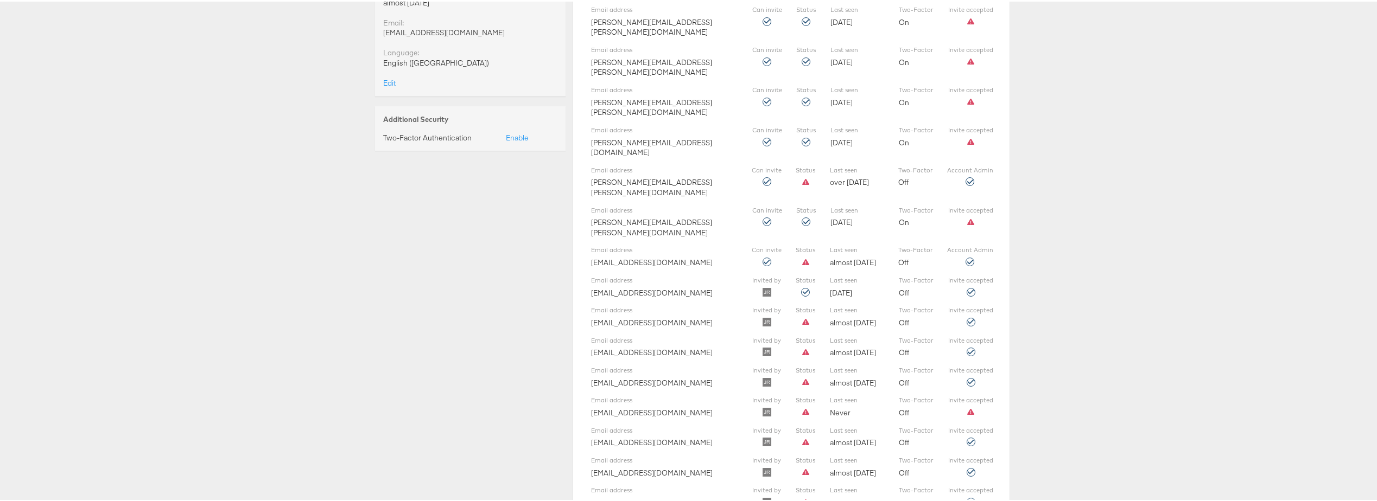
scroll to position [0, 0]
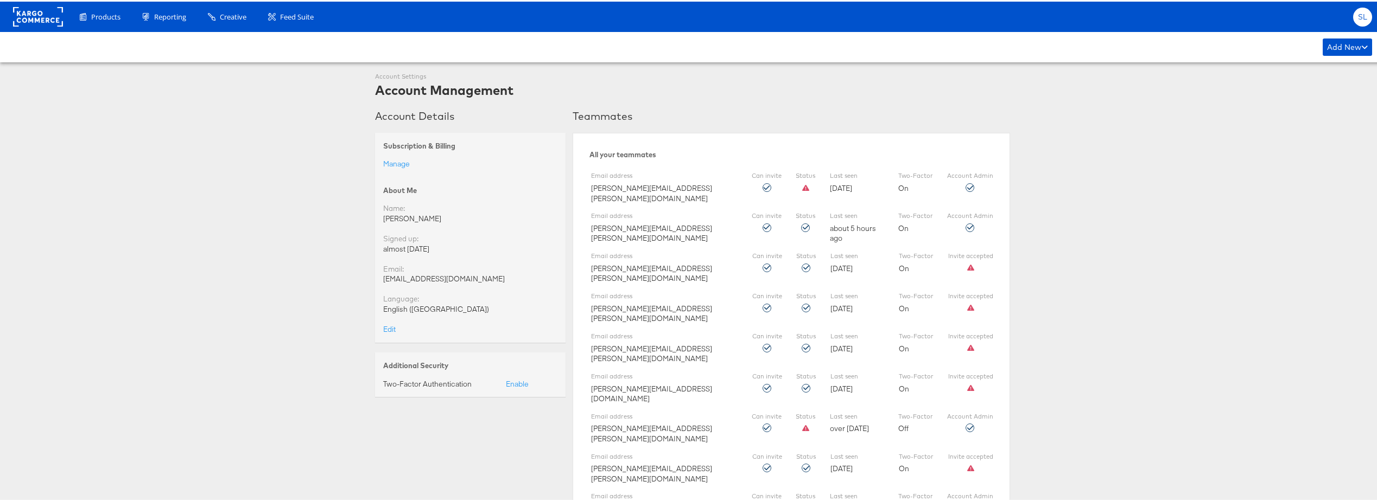
click at [1358, 18] on span "SL" at bounding box center [1363, 15] width 10 height 7
click at [1320, 107] on link "Logout" at bounding box center [1317, 103] width 93 height 11
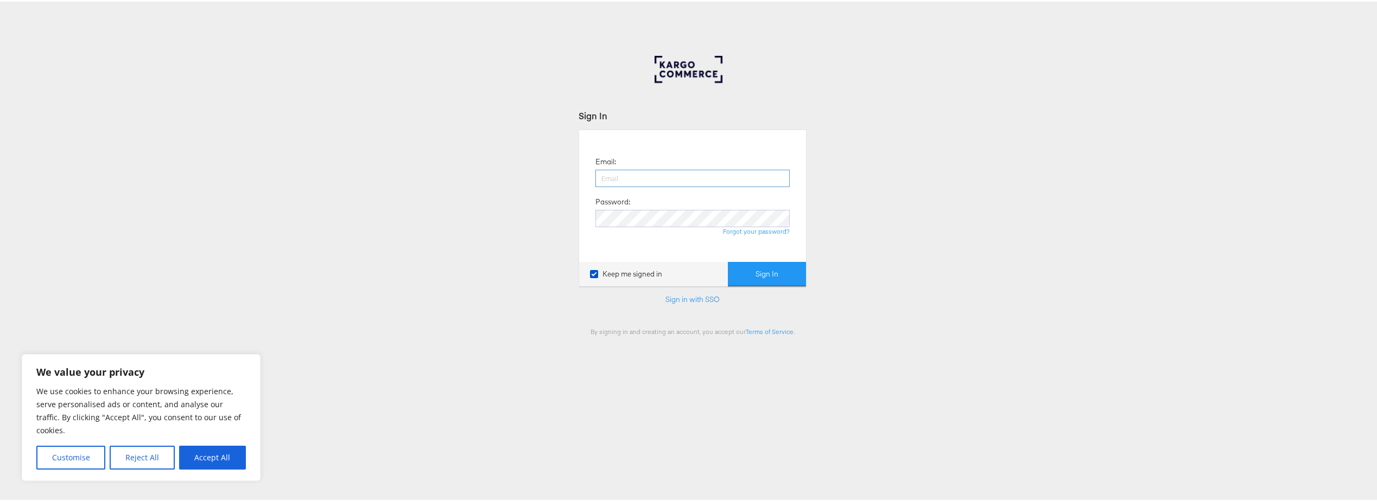
click at [640, 177] on input "email" at bounding box center [692, 176] width 194 height 17
type input "[EMAIL_ADDRESS][DOMAIN_NAME]"
click at [702, 144] on div "Email: [EMAIL_ADDRESS][DOMAIN_NAME] Password: Forgot your password?" at bounding box center [692, 195] width 211 height 116
click at [748, 231] on link "Forgot your password?" at bounding box center [756, 230] width 67 height 8
